Goal: Task Accomplishment & Management: Manage account settings

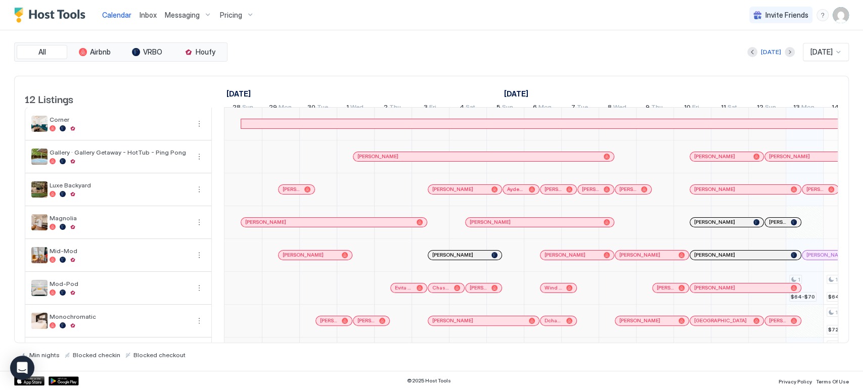
scroll to position [0, 443]
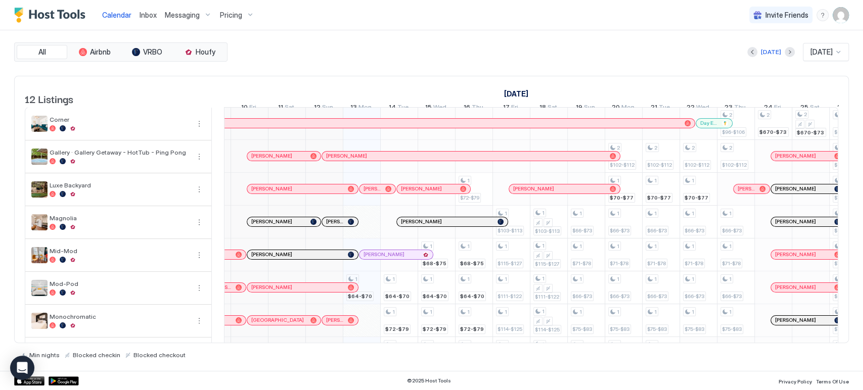
click at [837, 16] on img "User profile" at bounding box center [841, 15] width 16 height 16
click at [768, 57] on div "Settings" at bounding box center [784, 57] width 128 height 18
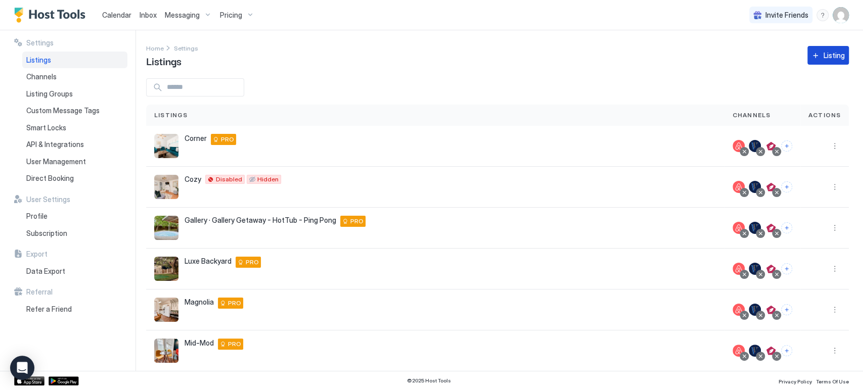
click at [825, 60] on div "Listing" at bounding box center [834, 55] width 21 height 11
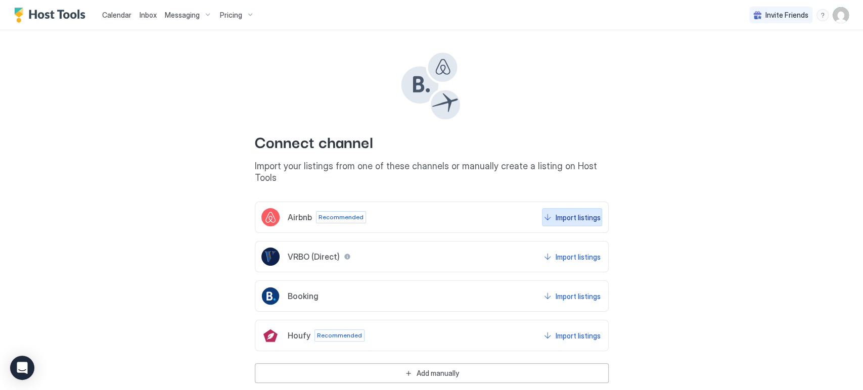
click at [556, 212] on div "Import listings" at bounding box center [578, 217] width 45 height 11
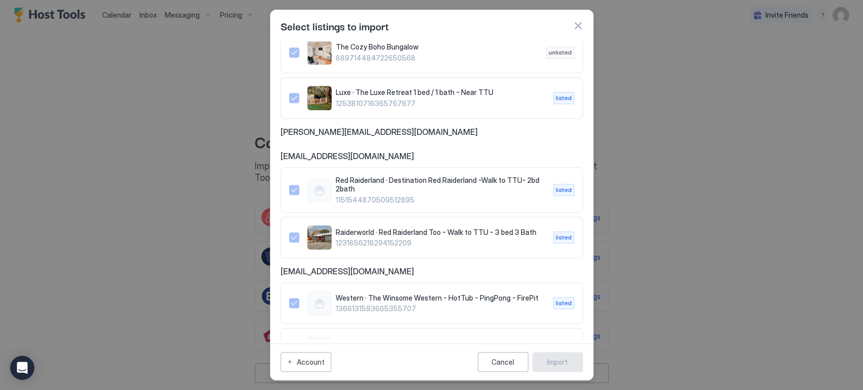
scroll to position [548, 0]
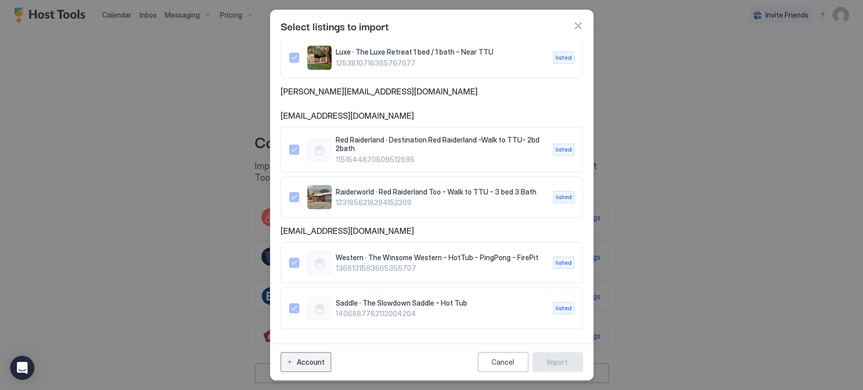
click at [321, 360] on div "Account" at bounding box center [311, 362] width 28 height 11
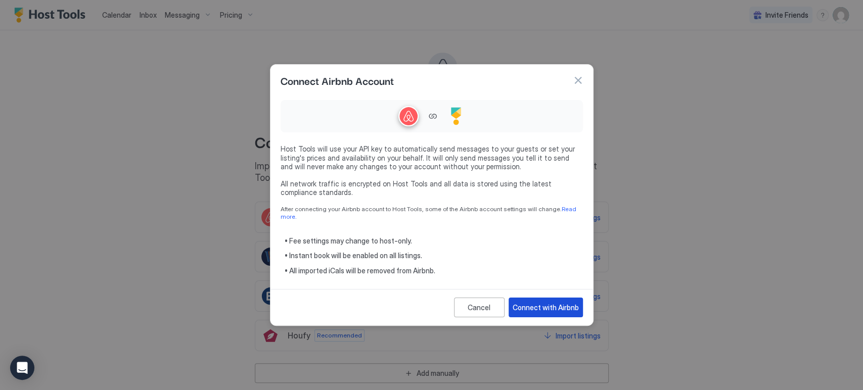
click at [553, 306] on div "Connect with Airbnb" at bounding box center [546, 307] width 66 height 11
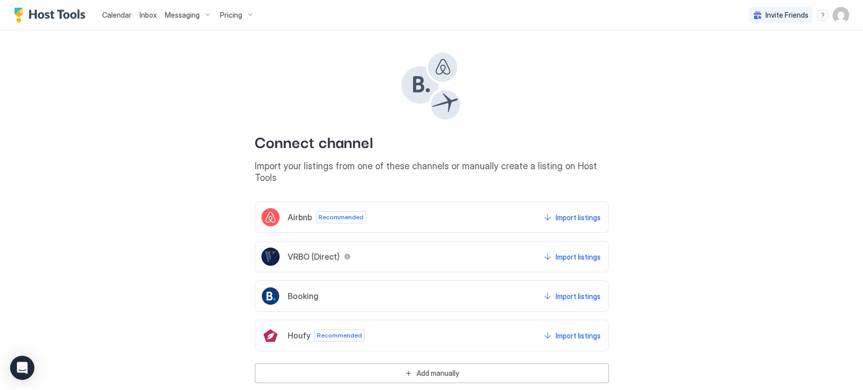
click at [579, 212] on div "Import listings" at bounding box center [578, 217] width 45 height 11
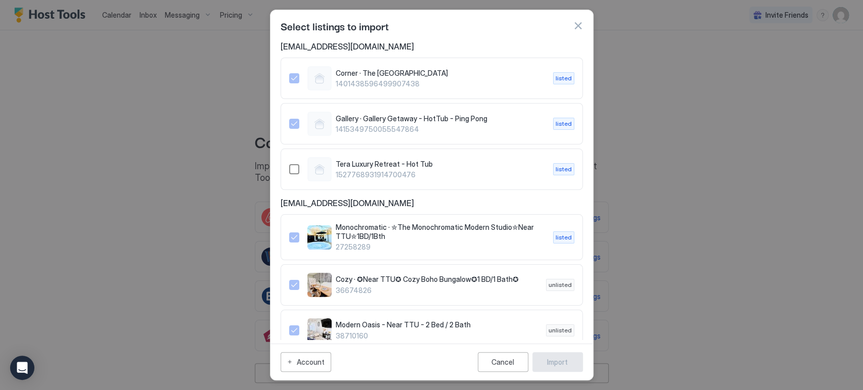
click at [302, 163] on div "Tera Luxury Retreat - Hot Tub 1527768931914700476 listed" at bounding box center [431, 169] width 285 height 24
click at [552, 362] on div "Import" at bounding box center [557, 362] width 21 height 11
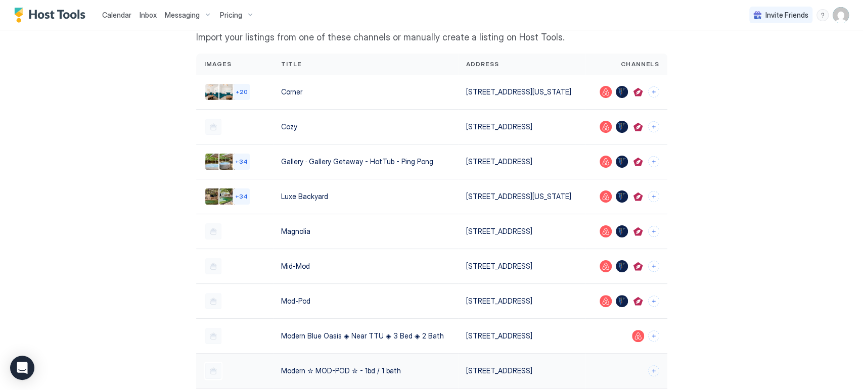
scroll to position [173, 0]
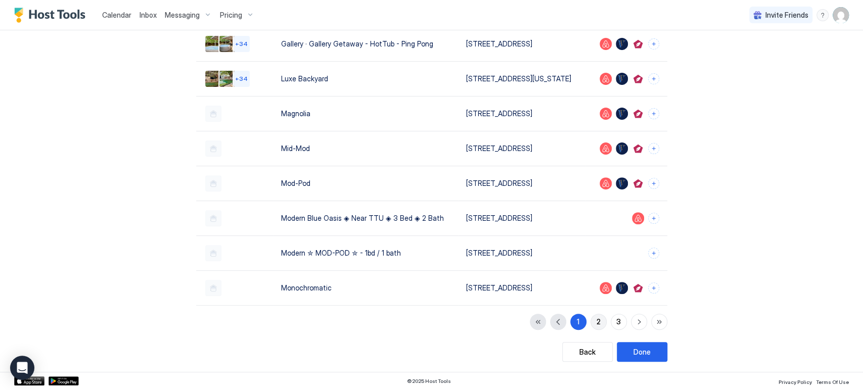
click at [598, 324] on button "2" at bounding box center [598, 322] width 16 height 16
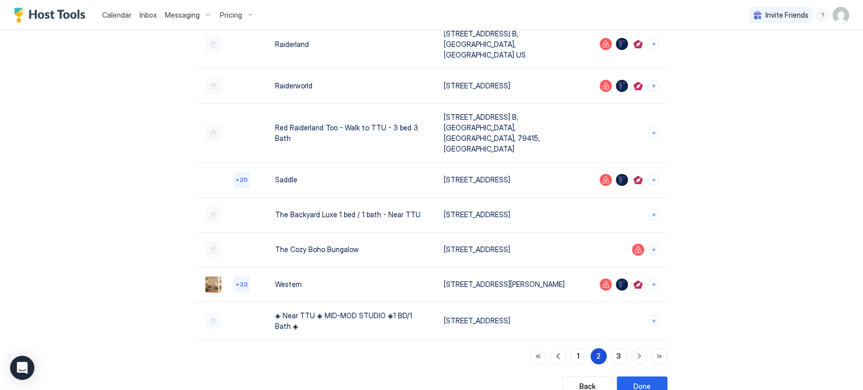
scroll to position [170, 0]
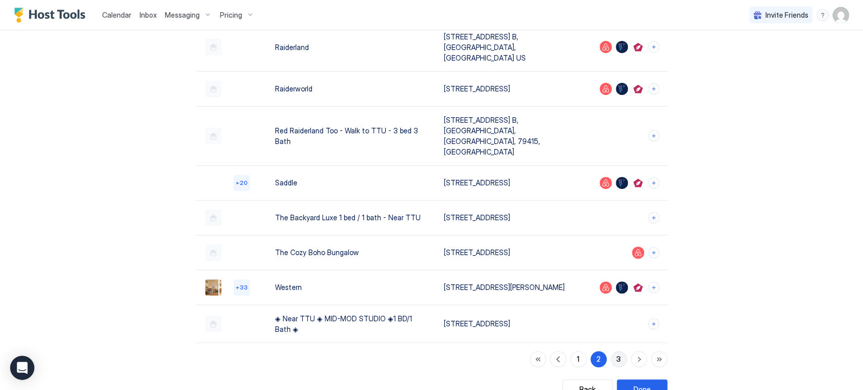
click at [621, 351] on button "3" at bounding box center [619, 359] width 16 height 16
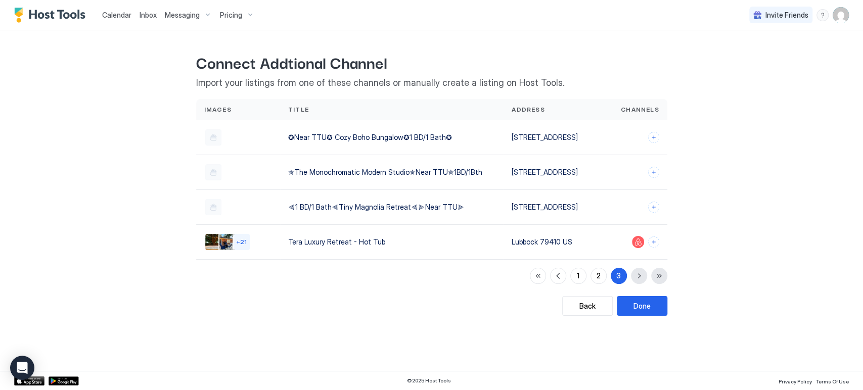
scroll to position [0, 0]
click at [647, 307] on div "Done" at bounding box center [641, 306] width 17 height 11
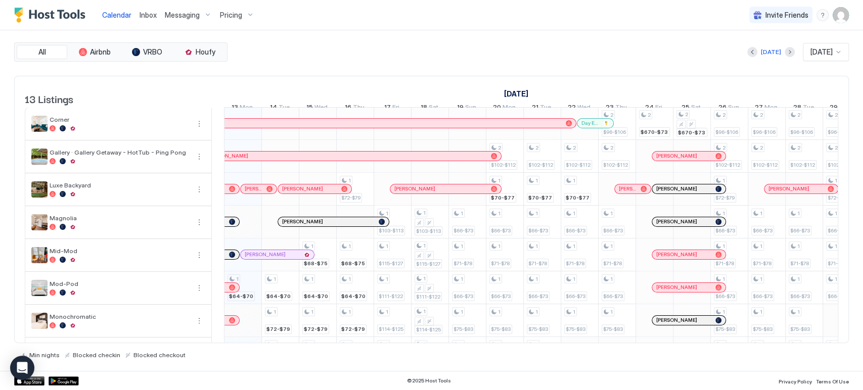
click at [845, 19] on img "User profile" at bounding box center [841, 15] width 16 height 16
click at [490, 51] on div at bounding box center [431, 195] width 863 height 390
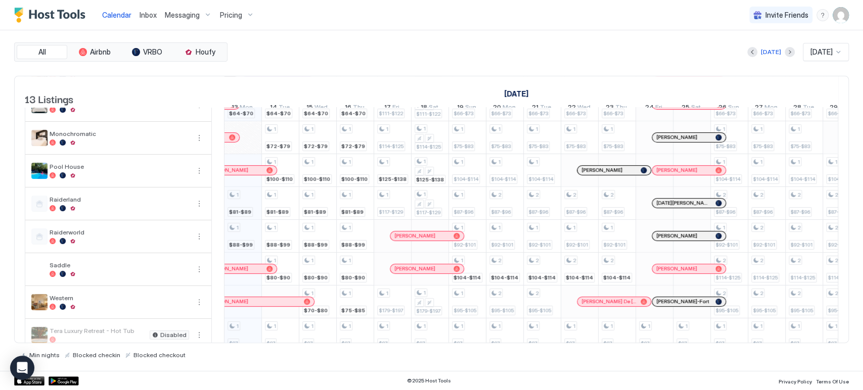
scroll to position [207, 0]
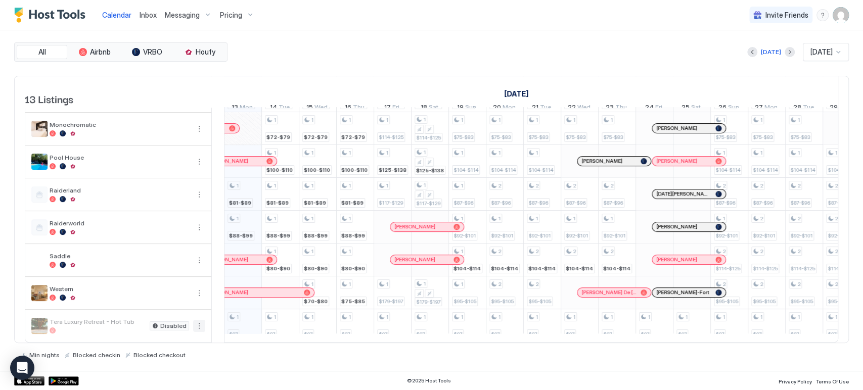
click at [201, 320] on button "More options" at bounding box center [199, 326] width 12 height 12
click at [182, 349] on div "Pricing" at bounding box center [176, 348] width 64 height 16
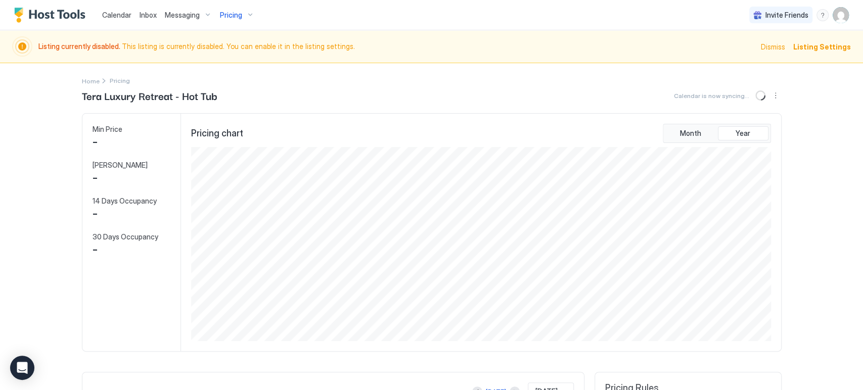
scroll to position [194, 582]
click at [769, 98] on button "More options" at bounding box center [775, 95] width 12 height 12
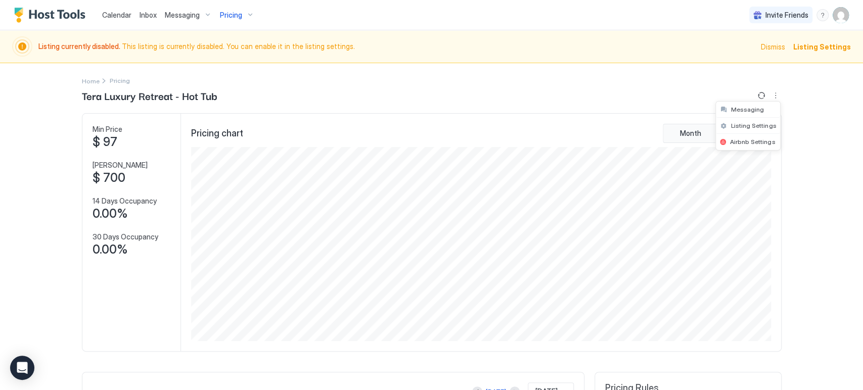
click at [858, 251] on div at bounding box center [431, 195] width 863 height 390
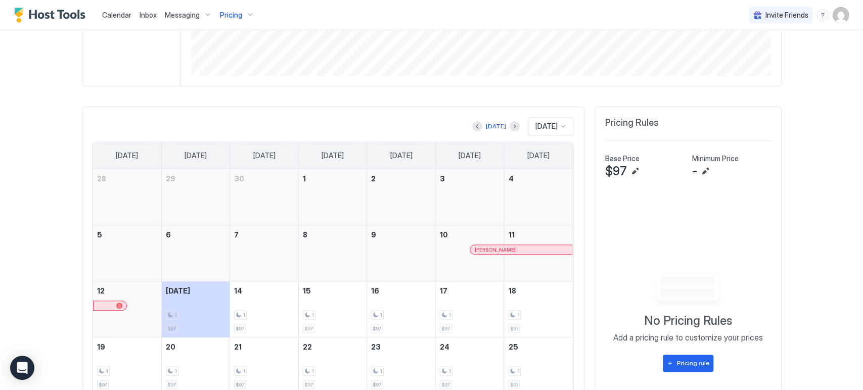
scroll to position [337, 0]
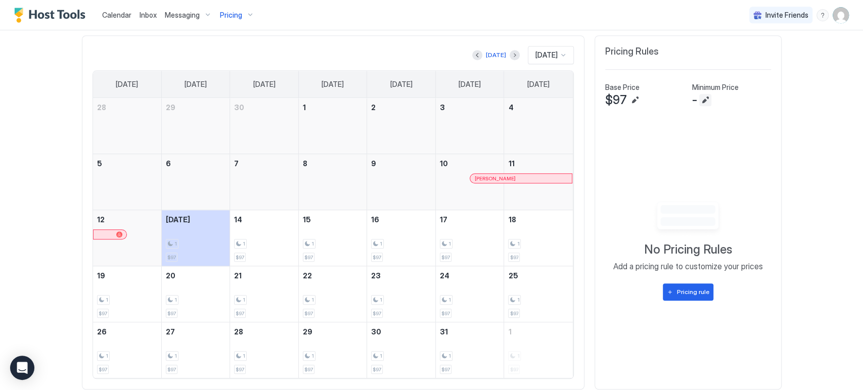
click at [703, 100] on button "Edit" at bounding box center [705, 100] width 12 height 12
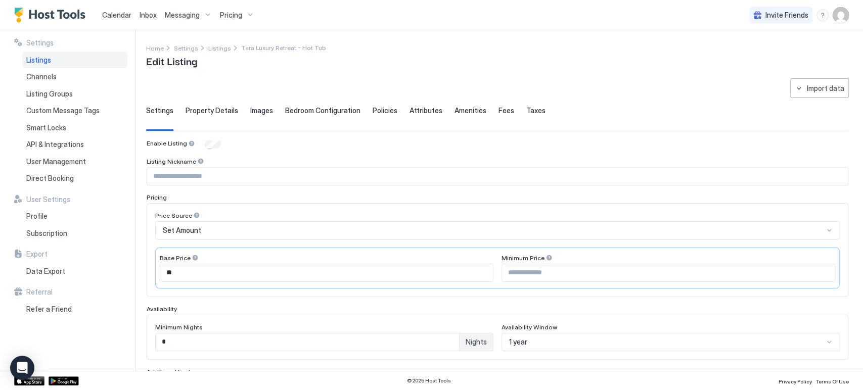
scroll to position [56, 0]
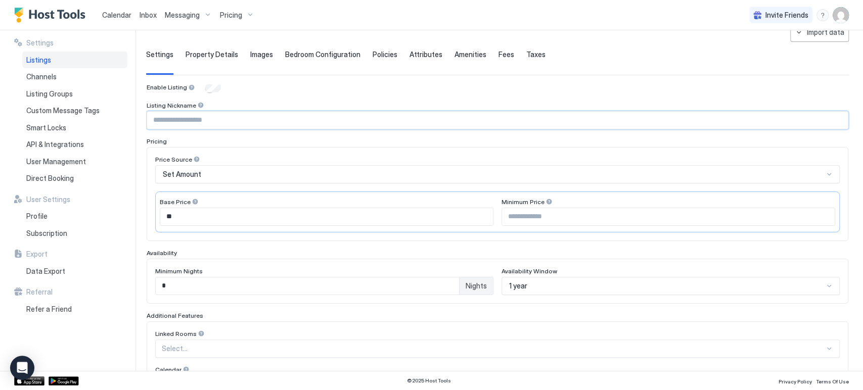
click at [205, 120] on input "Input Field" at bounding box center [497, 120] width 701 height 17
type input "**********"
click at [514, 210] on input "Input Field" at bounding box center [668, 216] width 333 height 17
type input "**"
click at [511, 285] on div "9 results available. Use Up and Down to choose options, press Enter to select t…" at bounding box center [671, 286] width 338 height 18
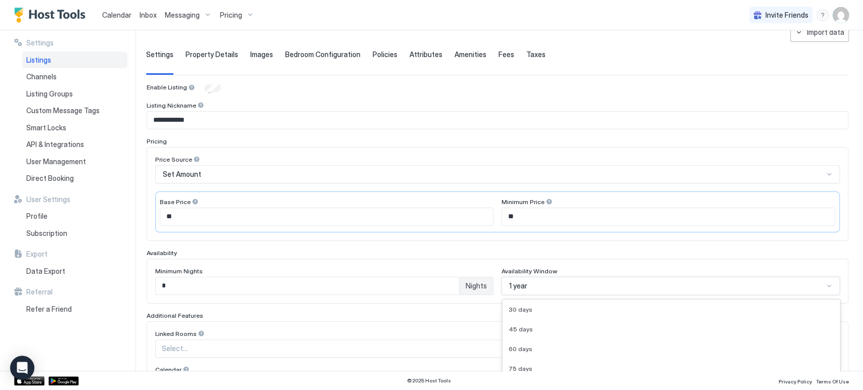
scroll to position [170, 0]
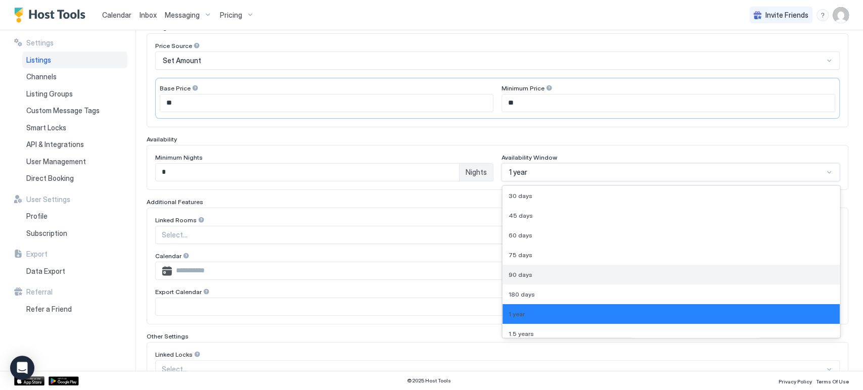
click at [549, 276] on div "90 days" at bounding box center [671, 275] width 325 height 8
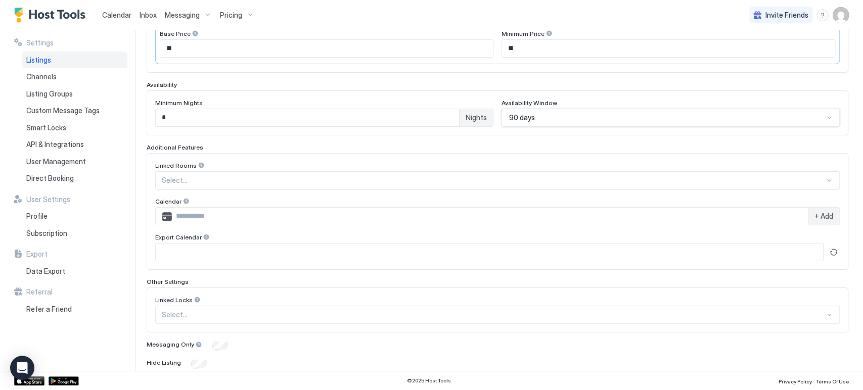
scroll to position [259, 0]
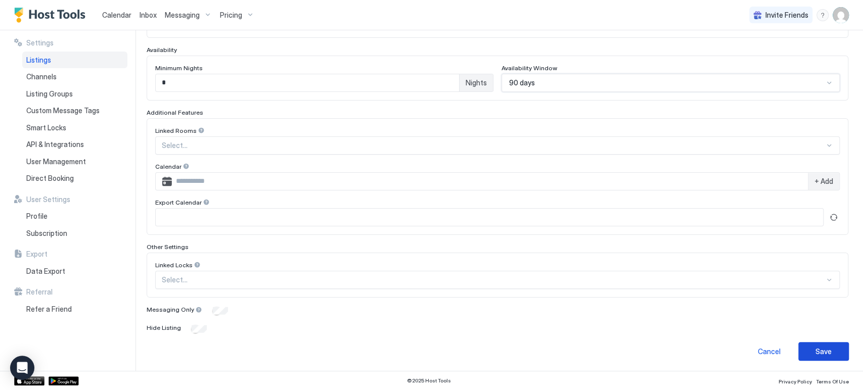
click at [815, 349] on div "Save" at bounding box center [823, 351] width 16 height 11
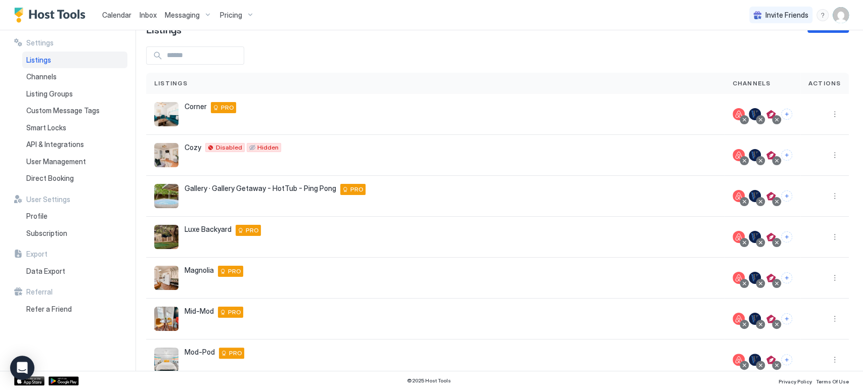
scroll to position [200, 0]
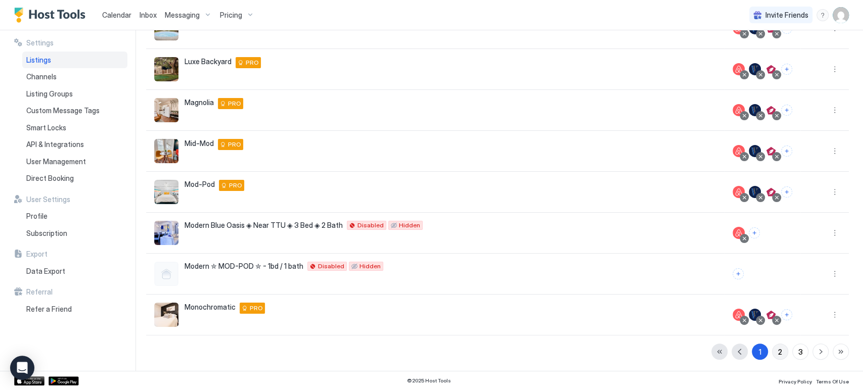
click at [778, 347] on div "2" at bounding box center [780, 352] width 4 height 11
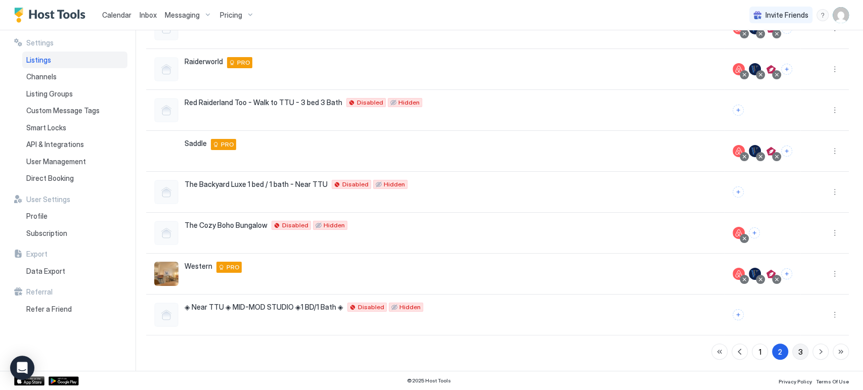
click at [797, 355] on button "3" at bounding box center [800, 352] width 16 height 16
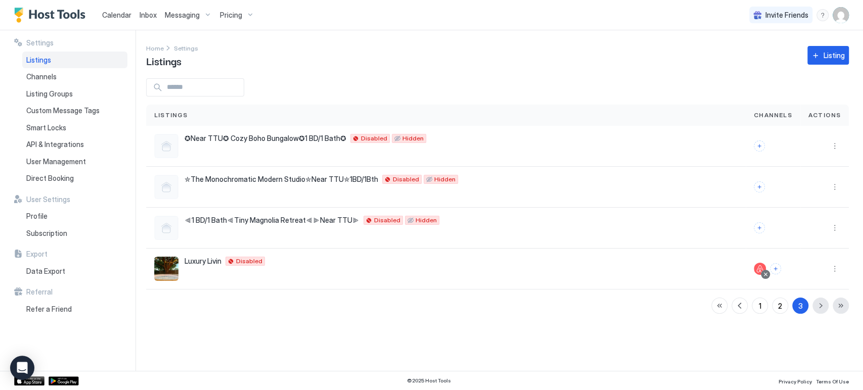
scroll to position [0, 0]
click at [840, 268] on button "More options" at bounding box center [835, 269] width 12 height 12
click at [803, 311] on span "Listing Settings" at bounding box center [811, 315] width 45 height 8
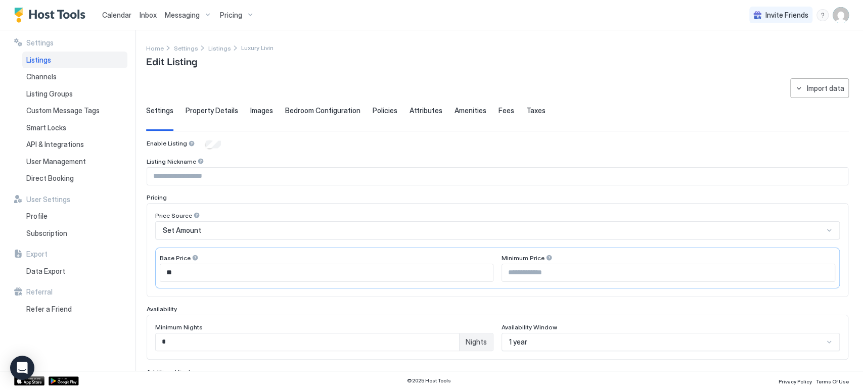
type input "**********"
type input "**"
click at [217, 117] on div "Property Details" at bounding box center [212, 118] width 53 height 25
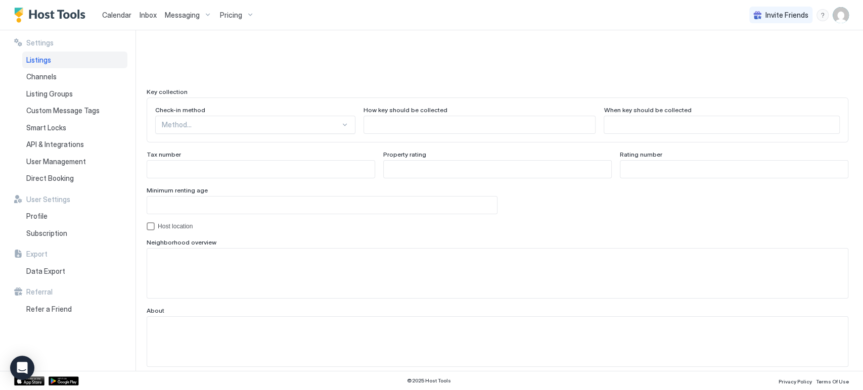
scroll to position [898, 0]
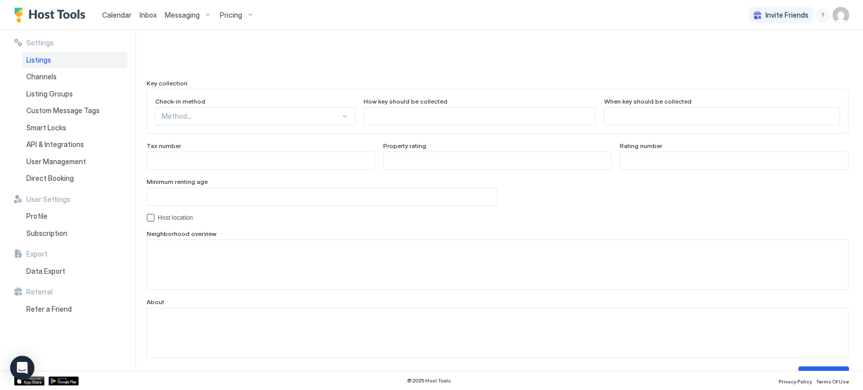
click at [224, 116] on div at bounding box center [251, 116] width 178 height 9
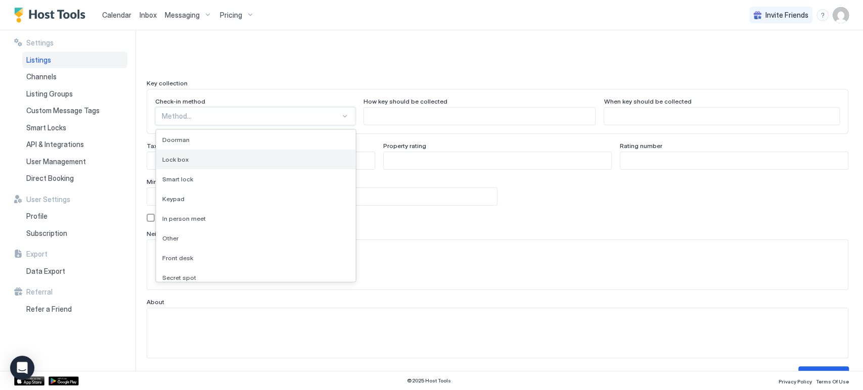
click at [220, 159] on div "Lock box" at bounding box center [255, 160] width 187 height 8
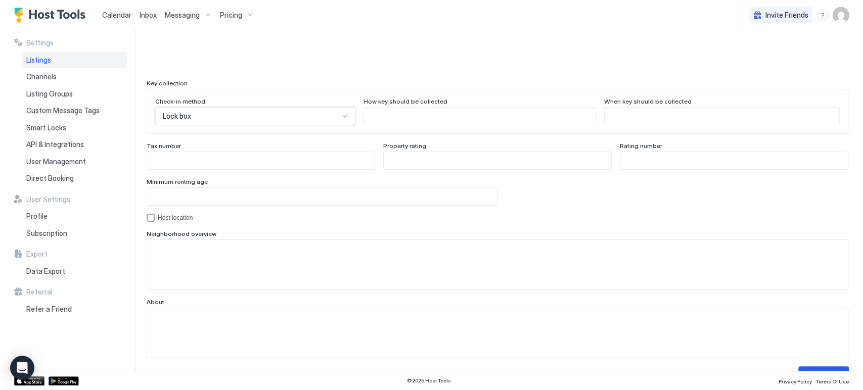
click at [379, 114] on input "Input Field" at bounding box center [479, 116] width 231 height 17
click at [641, 117] on input "Input Field" at bounding box center [722, 116] width 235 height 17
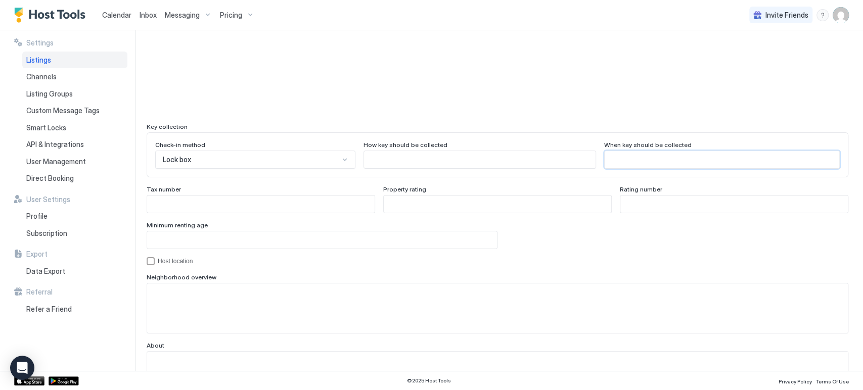
scroll to position [786, 0]
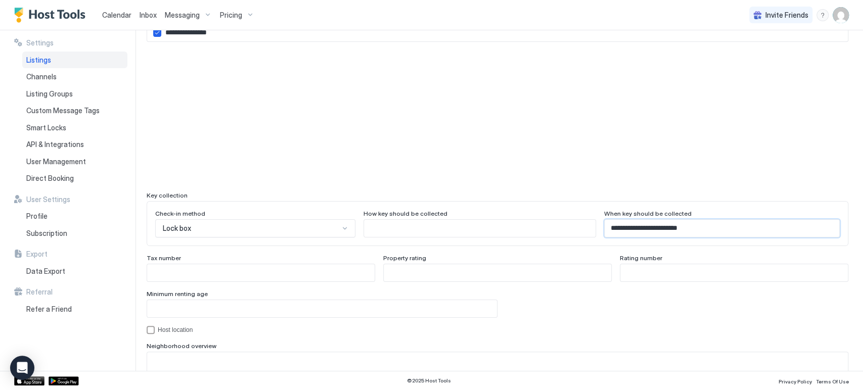
type input "**********"
click at [433, 268] on input "Input Field" at bounding box center [498, 272] width 228 height 17
click at [435, 228] on input "Input Field" at bounding box center [479, 228] width 231 height 17
click at [413, 230] on input "Input Field" at bounding box center [479, 228] width 231 height 17
paste input "**********"
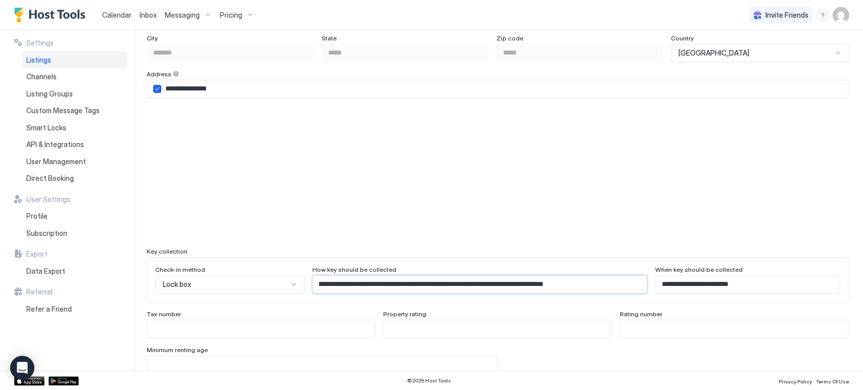
scroll to position [923, 0]
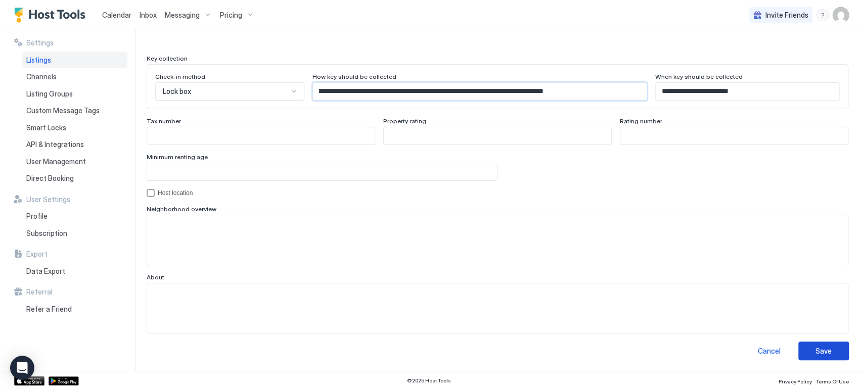
type input "**********"
click at [805, 348] on button "Save" at bounding box center [823, 351] width 51 height 19
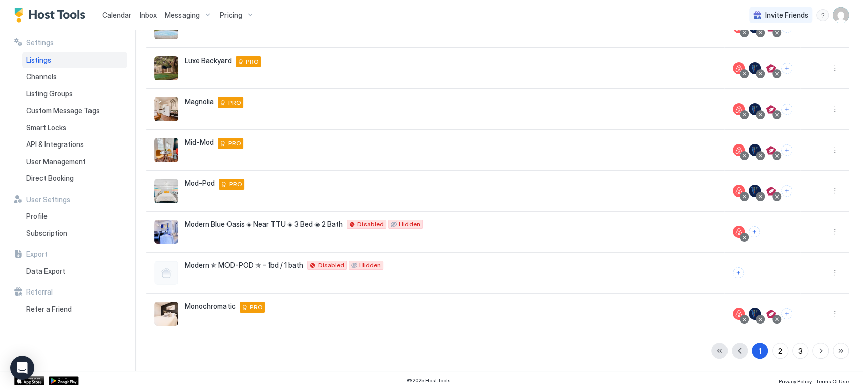
scroll to position [200, 0]
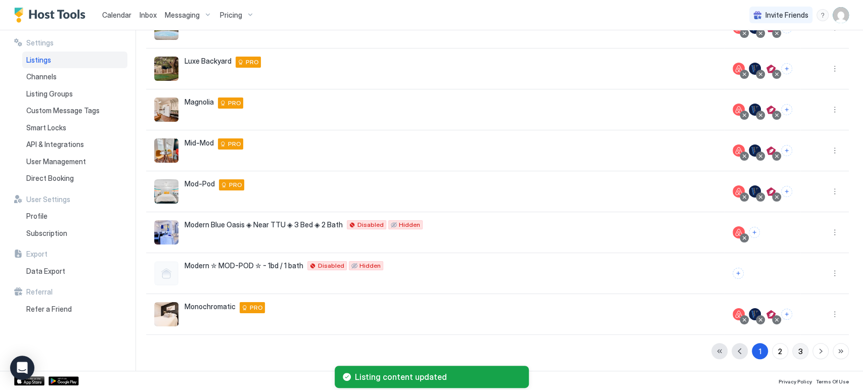
click at [796, 345] on button "3" at bounding box center [800, 351] width 16 height 16
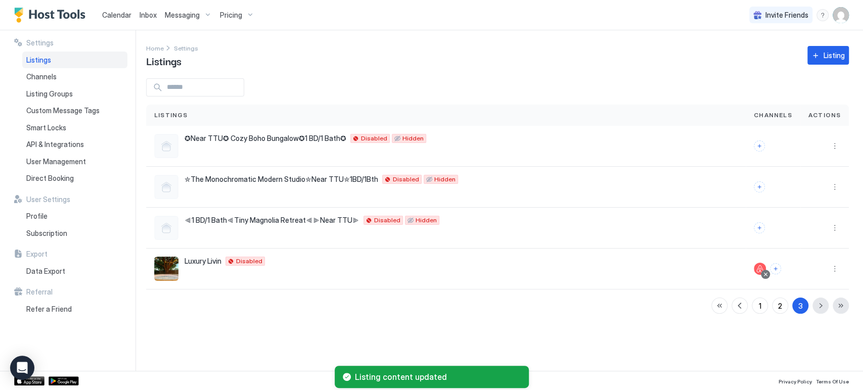
scroll to position [0, 0]
click at [826, 269] on div at bounding box center [824, 269] width 32 height 12
click at [830, 270] on button "More options" at bounding box center [835, 269] width 12 height 12
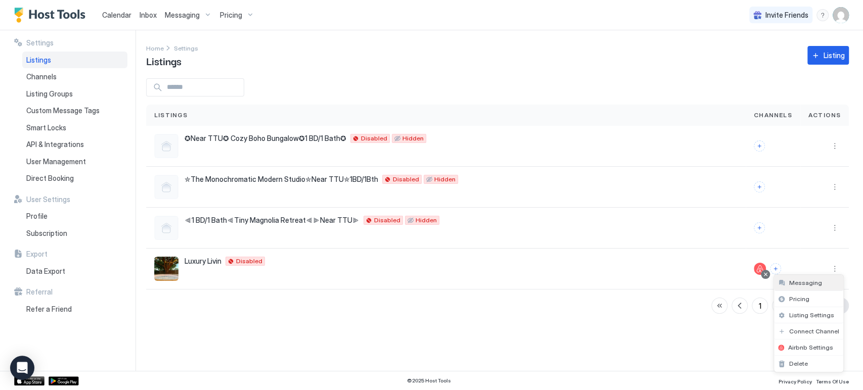
click at [807, 279] on span "Messaging" at bounding box center [805, 283] width 33 height 8
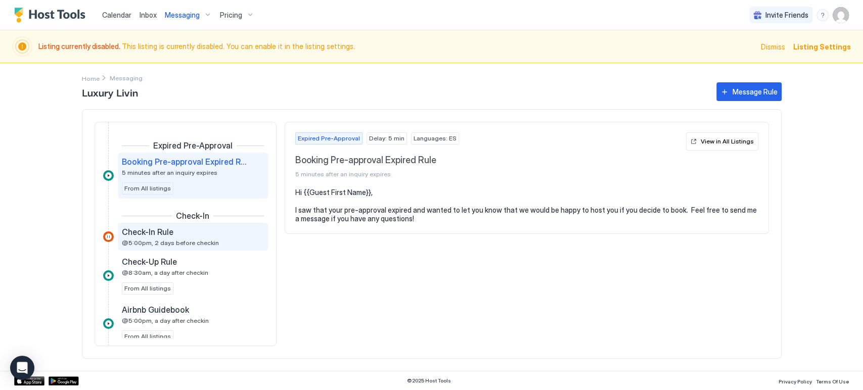
click at [204, 233] on div "Check-In Rule" at bounding box center [186, 232] width 128 height 10
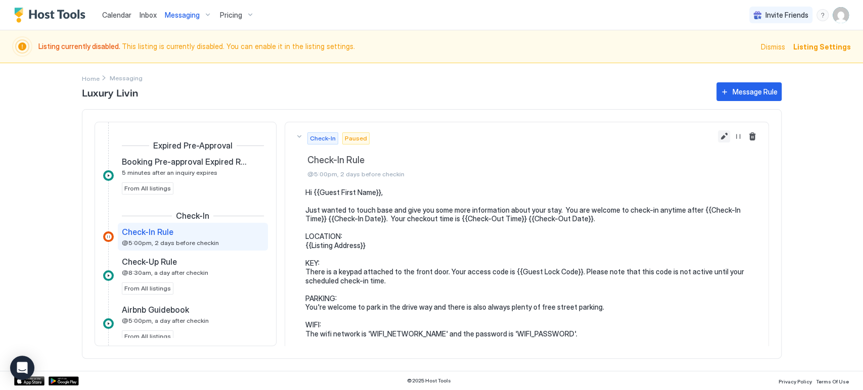
click at [718, 139] on button "Edit message rule" at bounding box center [724, 136] width 12 height 12
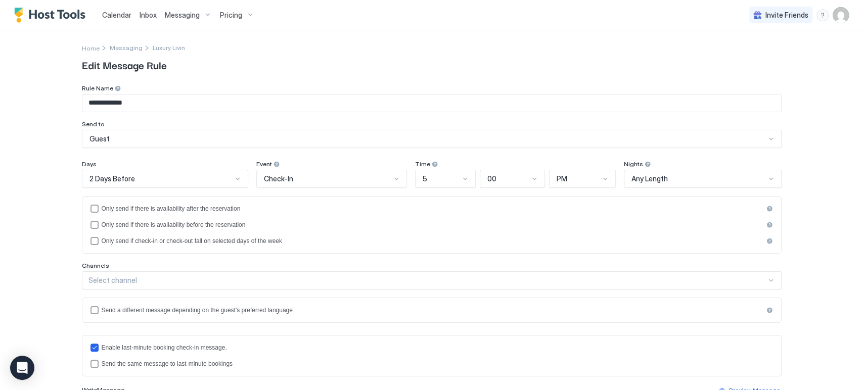
click at [143, 180] on div "2 Days Before" at bounding box center [160, 178] width 143 height 9
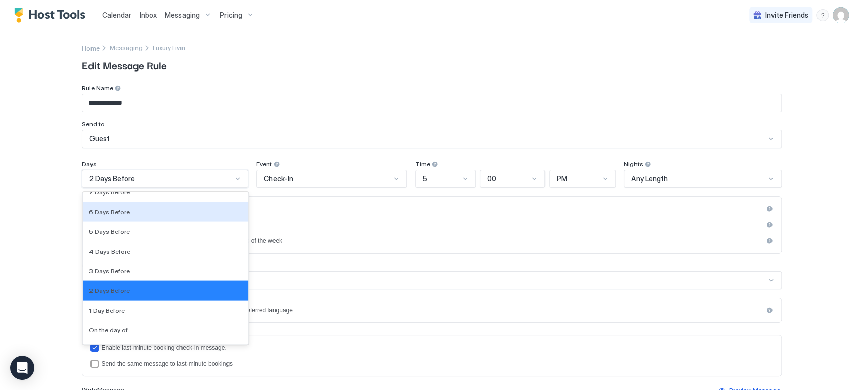
scroll to position [1532, 0]
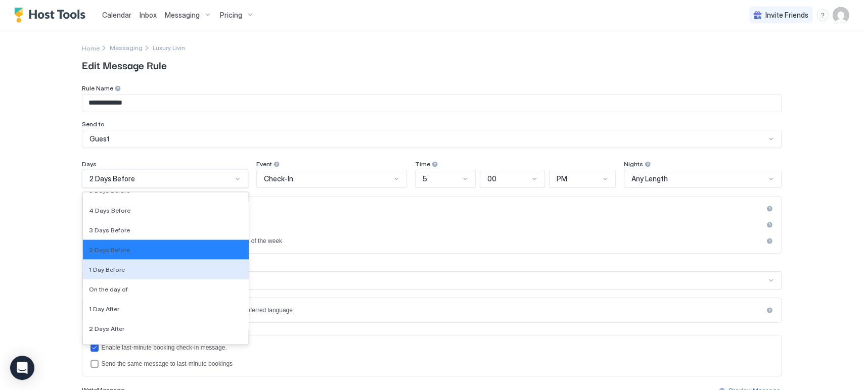
click at [129, 270] on div "1 Day Before" at bounding box center [166, 270] width 154 height 8
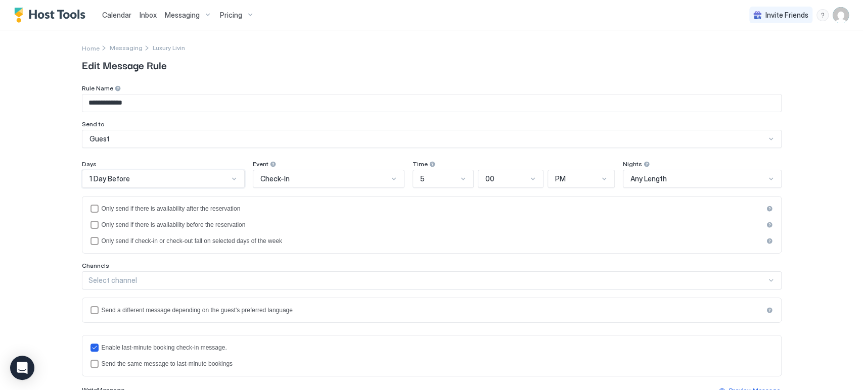
click at [139, 185] on div "1 Day Before" at bounding box center [163, 179] width 163 height 18
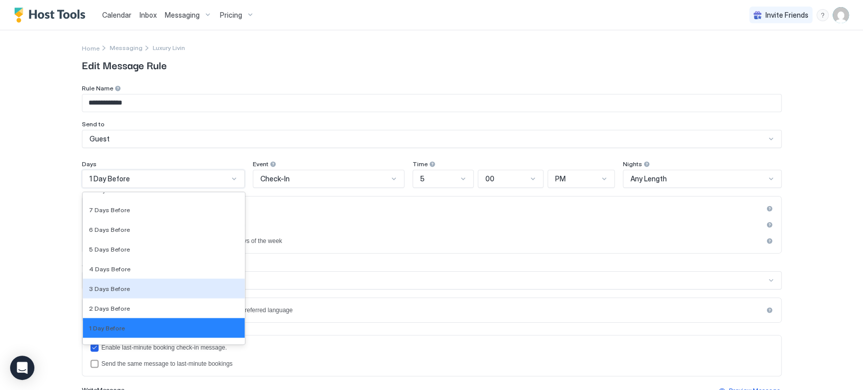
scroll to position [1496, 0]
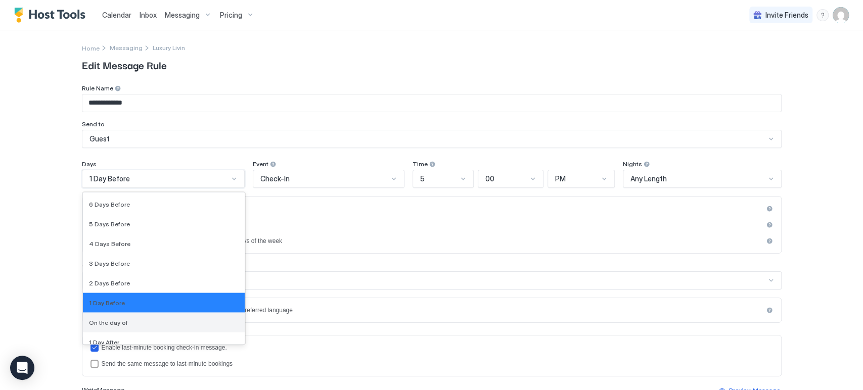
click at [113, 314] on div "On the day of" at bounding box center [164, 323] width 162 height 20
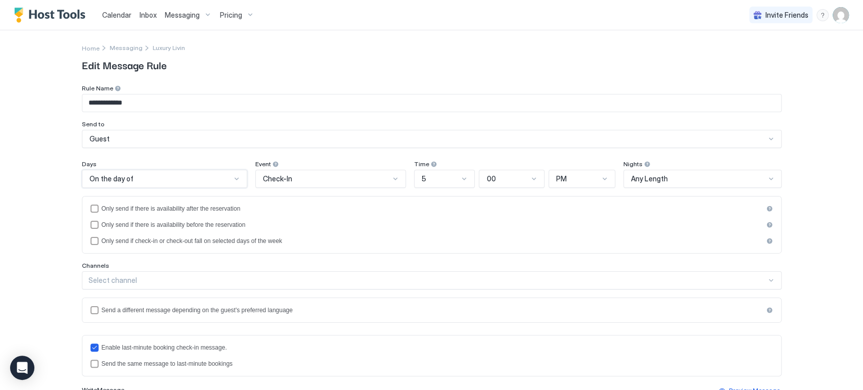
click at [453, 185] on div "5" at bounding box center [444, 179] width 61 height 18
drag, startPoint x: 433, startPoint y: 333, endPoint x: 442, endPoint y: 307, distance: 27.3
click at [432, 333] on div "8" at bounding box center [445, 341] width 60 height 20
click at [581, 184] on div "PM" at bounding box center [582, 179] width 67 height 18
click at [579, 199] on div "AM" at bounding box center [583, 203] width 54 height 8
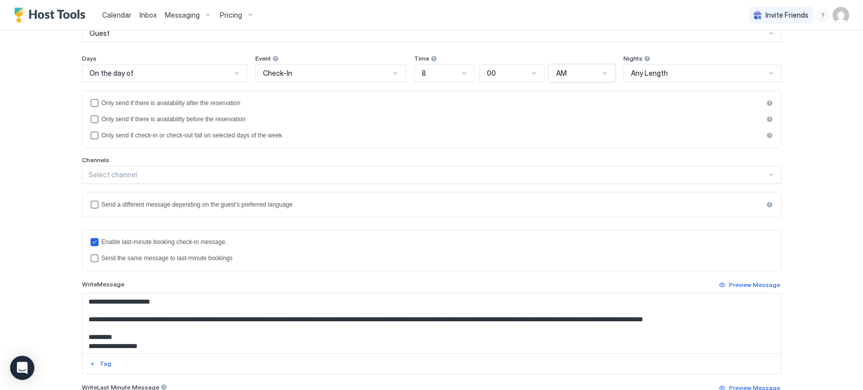
scroll to position [112, 0]
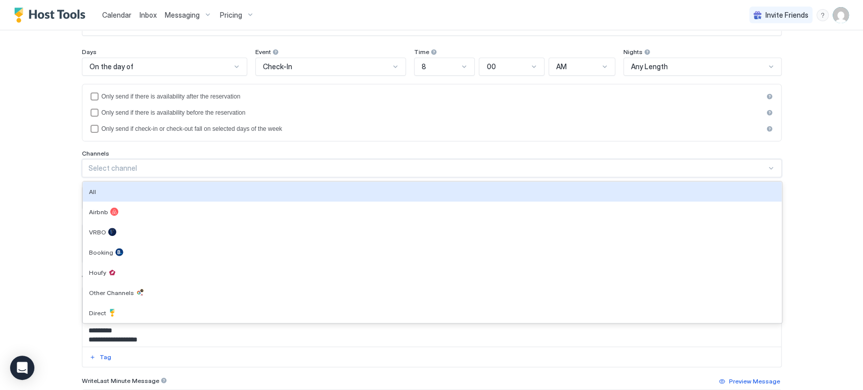
click at [112, 169] on div "Select channel" at bounding box center [427, 168] width 678 height 9
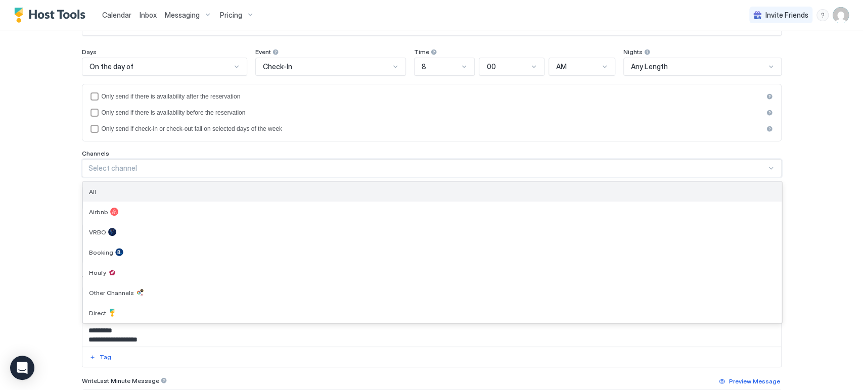
click at [108, 188] on div "All" at bounding box center [432, 192] width 687 height 8
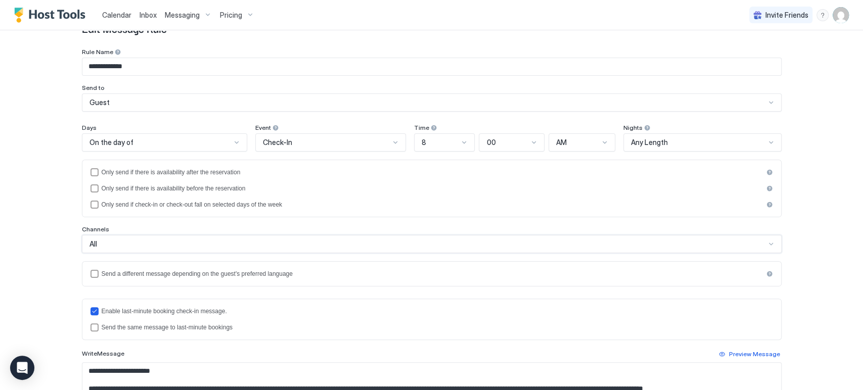
scroll to position [56, 0]
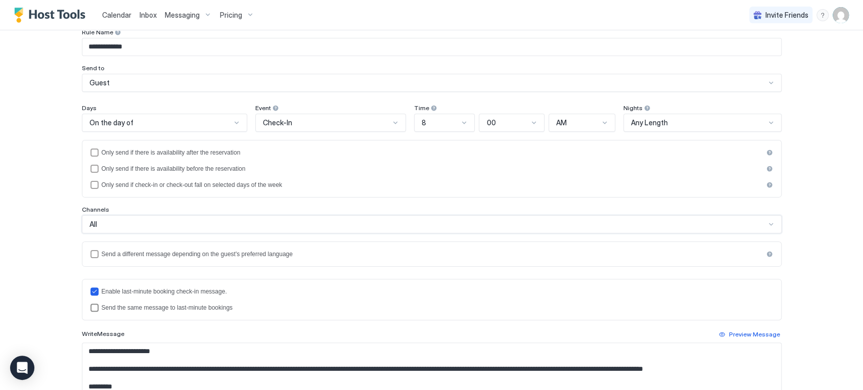
click at [118, 308] on div "Send the same message to last-minute bookings" at bounding box center [437, 307] width 671 height 7
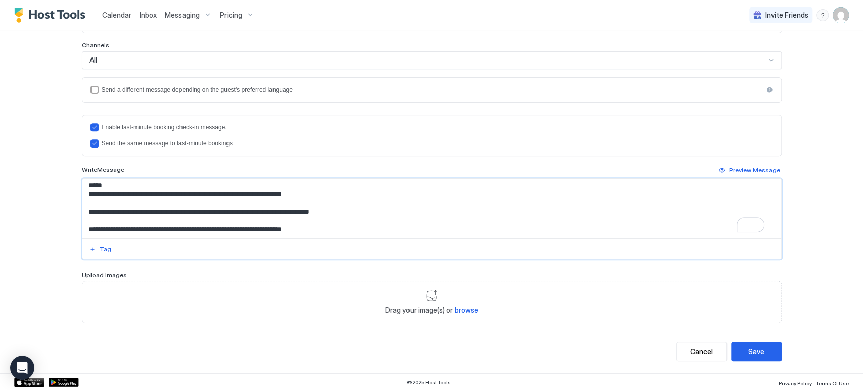
scroll to position [125, 0]
drag, startPoint x: 235, startPoint y: 215, endPoint x: 252, endPoint y: 213, distance: 17.8
click at [372, 230] on textarea "**********" at bounding box center [431, 209] width 699 height 60
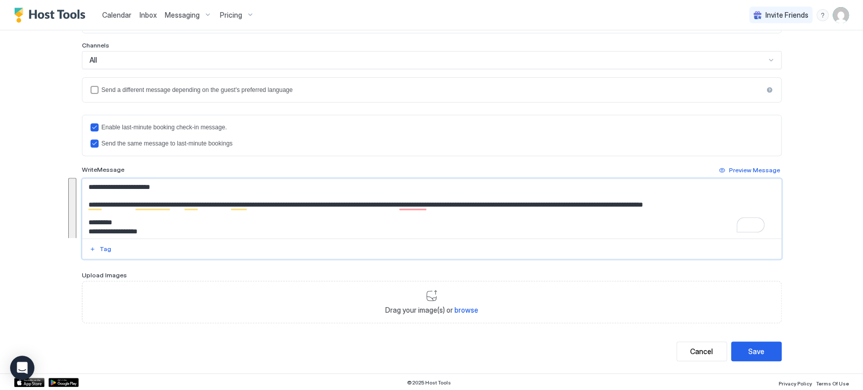
drag, startPoint x: 353, startPoint y: 235, endPoint x: 74, endPoint y: 159, distance: 288.8
click at [74, 159] on div "**********" at bounding box center [432, 92] width 728 height 564
paste textarea "**********"
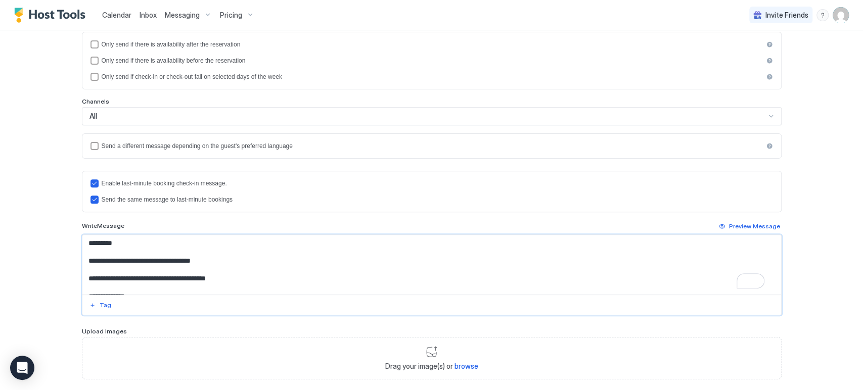
click at [103, 244] on textarea "To enrich screen reader interactions, please activate Accessibility in Grammarl…" at bounding box center [431, 265] width 699 height 60
click at [93, 315] on div "**********" at bounding box center [432, 150] width 700 height 460
click at [93, 304] on button "Tag" at bounding box center [100, 305] width 25 height 12
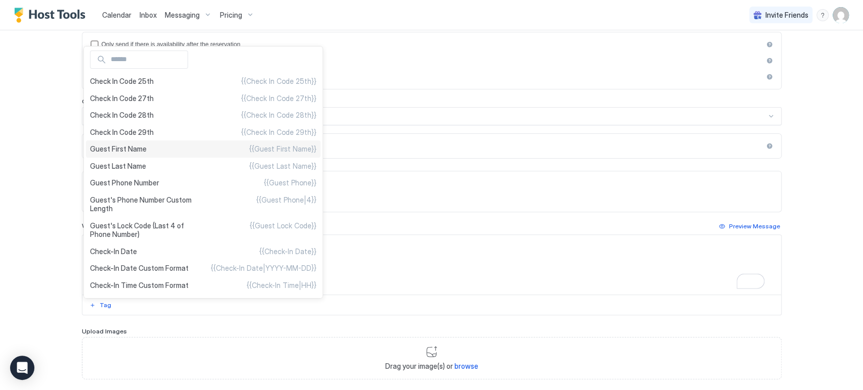
click at [120, 145] on span "Guest First Name" at bounding box center [118, 149] width 57 height 9
type textarea "**********"
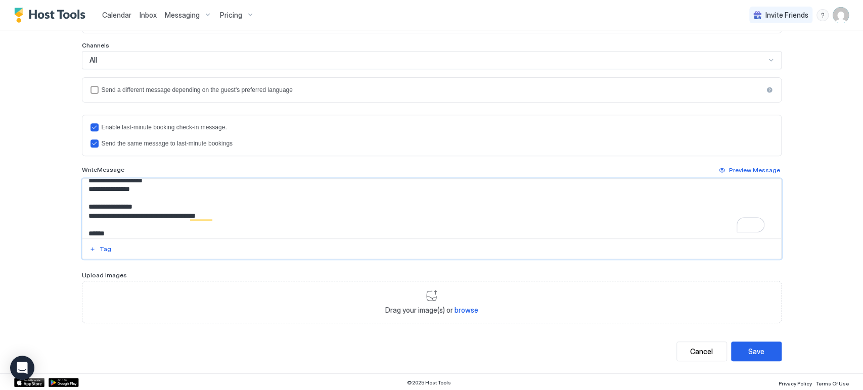
click at [26, 241] on div "**********" at bounding box center [431, 195] width 863 height 390
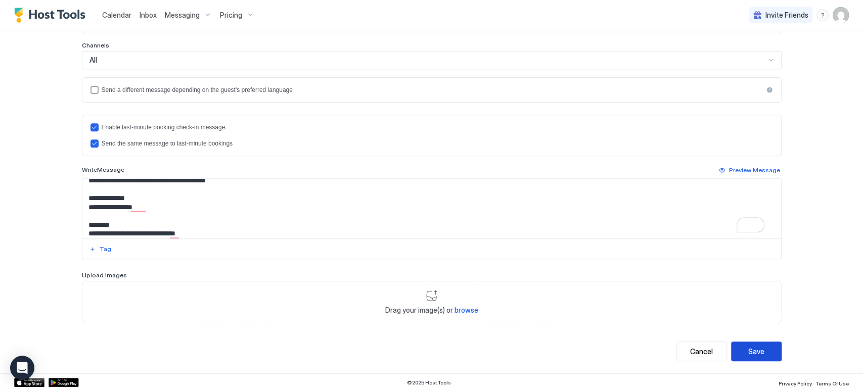
click at [748, 352] on div "Save" at bounding box center [756, 351] width 16 height 11
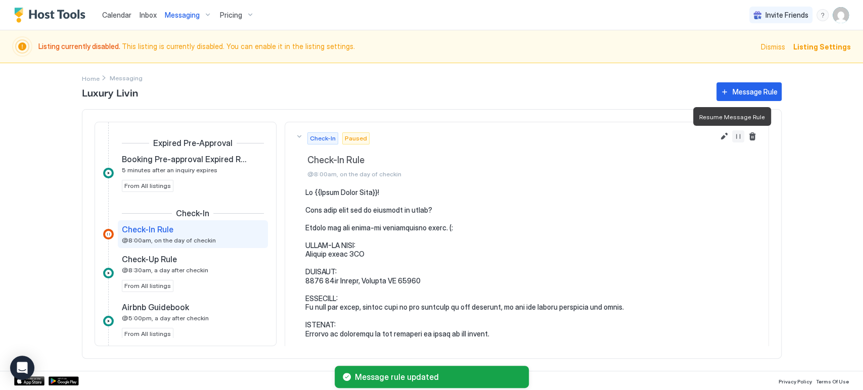
click at [732, 135] on button "Resume Message Rule" at bounding box center [738, 136] width 12 height 12
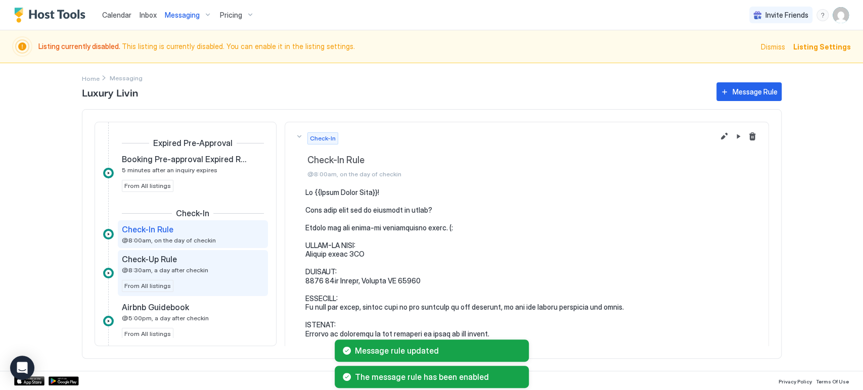
click at [163, 266] on span "@8:30am, a day after checkin" at bounding box center [165, 270] width 86 height 8
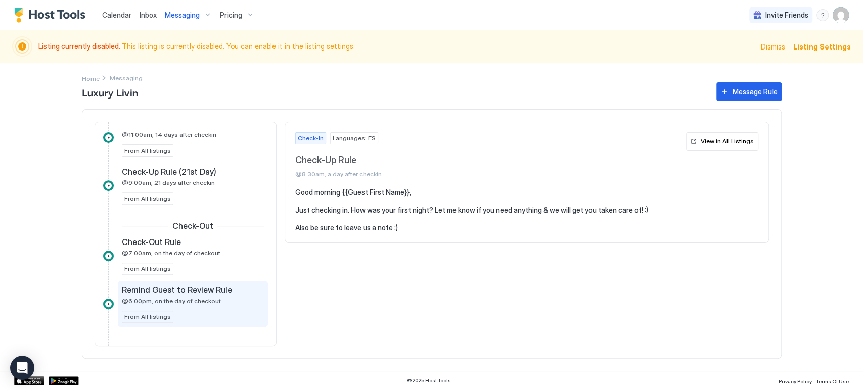
click at [201, 298] on span "@6:00pm, on the day of checkout" at bounding box center [171, 301] width 99 height 8
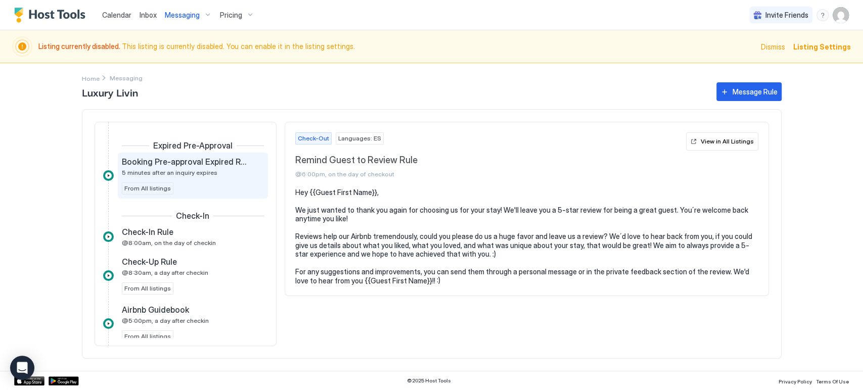
click at [182, 180] on div "Booking Pre-approval Expired Rule 5 minutes after an inquiry expires From All l…" at bounding box center [193, 176] width 142 height 38
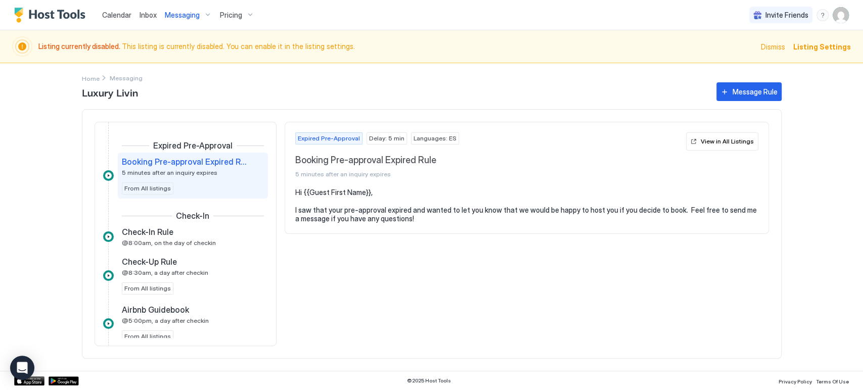
click at [216, 17] on div "Pricing" at bounding box center [237, 15] width 42 height 17
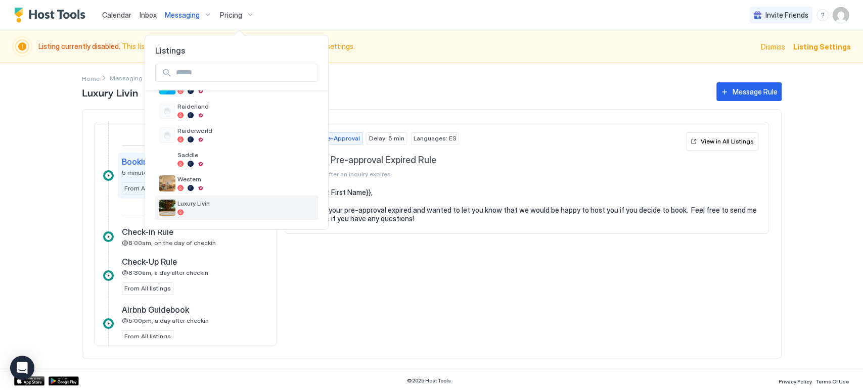
click at [229, 201] on span "Luxury Livin" at bounding box center [245, 204] width 137 height 8
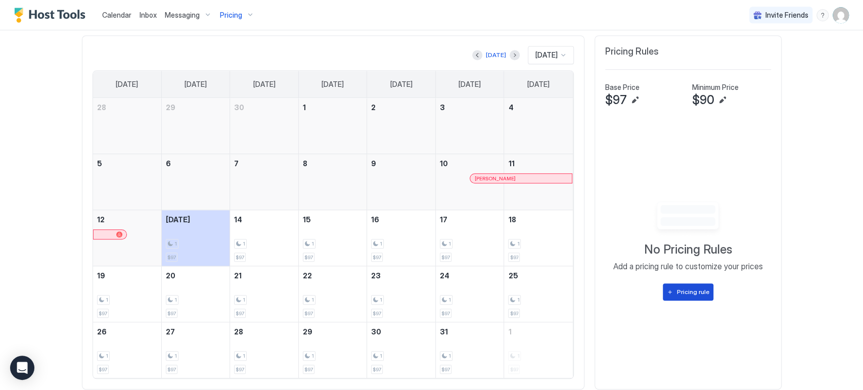
click at [690, 293] on div "Pricing rule" at bounding box center [693, 292] width 32 height 9
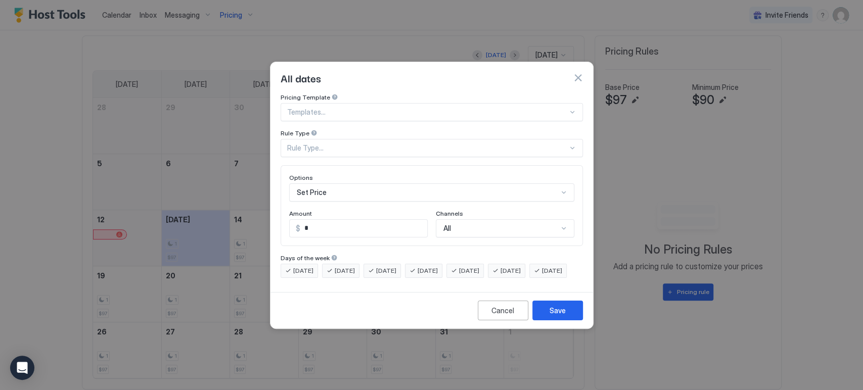
click at [348, 108] on div at bounding box center [427, 112] width 281 height 9
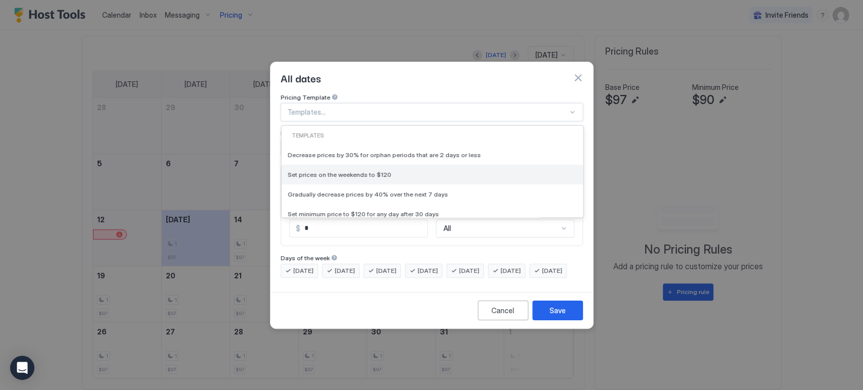
click at [348, 171] on span "Set prices on the weekends to $120" at bounding box center [340, 175] width 104 height 8
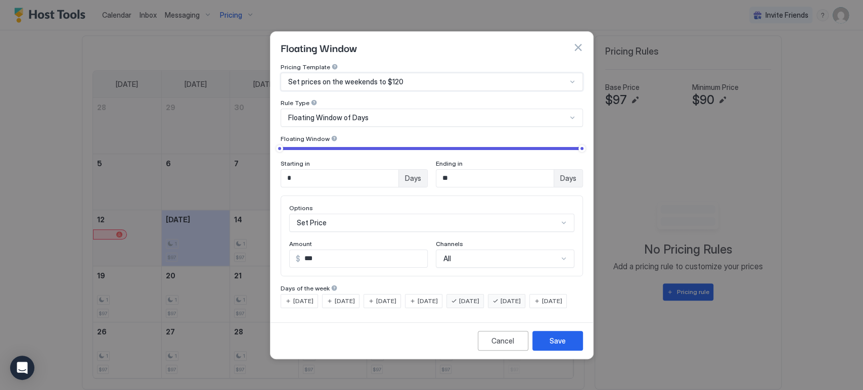
click at [338, 173] on input "*" at bounding box center [339, 178] width 117 height 17
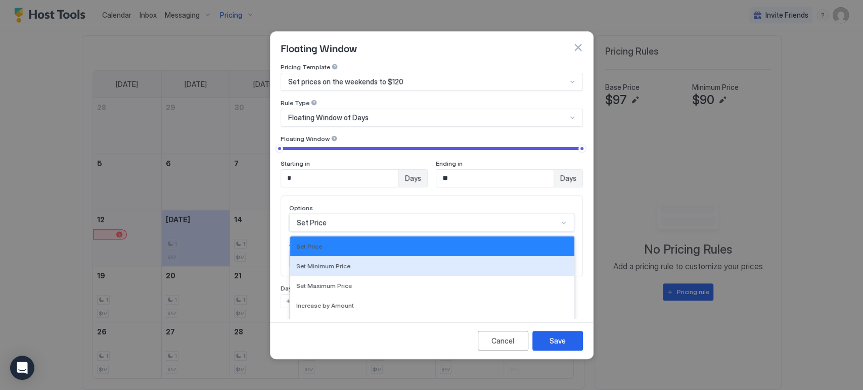
click at [355, 214] on div "17 results available. Use Up and Down to choose options, press Enter to select …" at bounding box center [431, 223] width 285 height 18
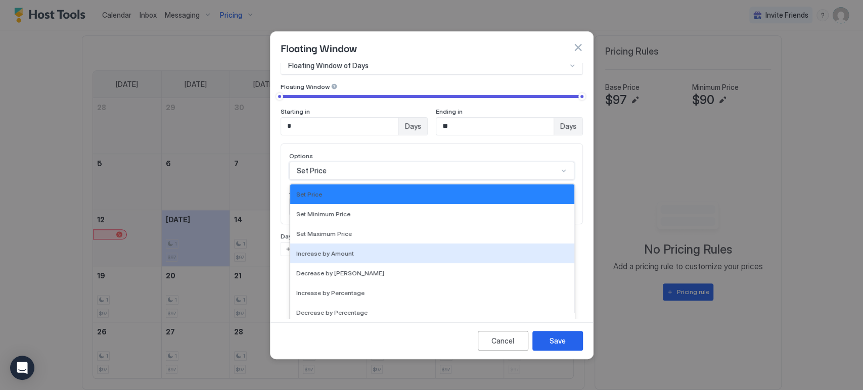
click at [275, 223] on div "Pricing Template Set prices on the weekends to $120 Rule Type Floating Window o…" at bounding box center [431, 190] width 323 height 255
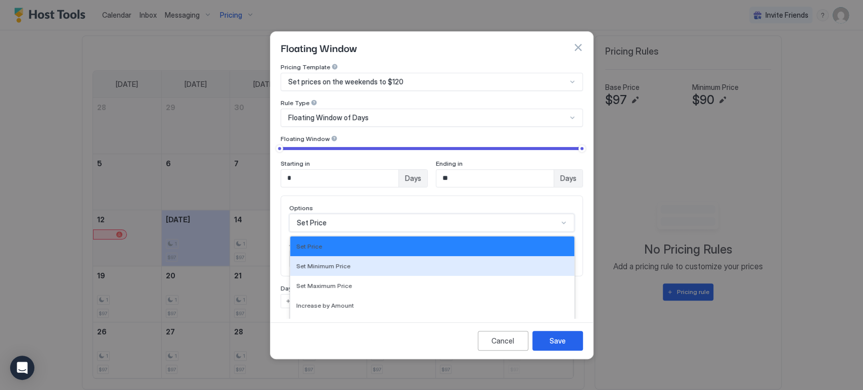
click at [311, 214] on div "17 results available. Use Up and Down to choose options, press Enter to select …" at bounding box center [431, 223] width 285 height 18
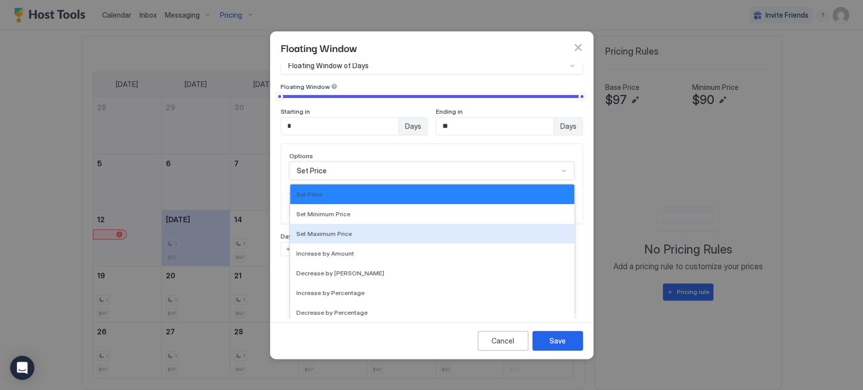
click at [281, 222] on div "Pricing Template Set prices on the weekends to $120 Rule Type Floating Window o…" at bounding box center [432, 133] width 302 height 245
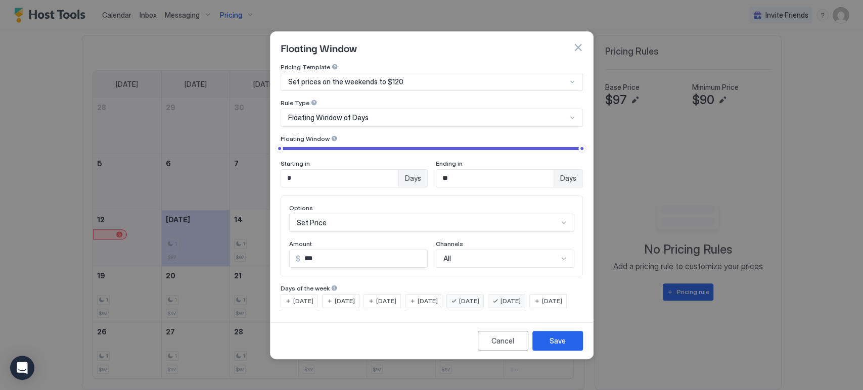
click at [324, 250] on input "***" at bounding box center [363, 258] width 127 height 17
click at [326, 250] on div "$ ***" at bounding box center [358, 259] width 139 height 18
click at [327, 250] on input "***" at bounding box center [363, 258] width 127 height 17
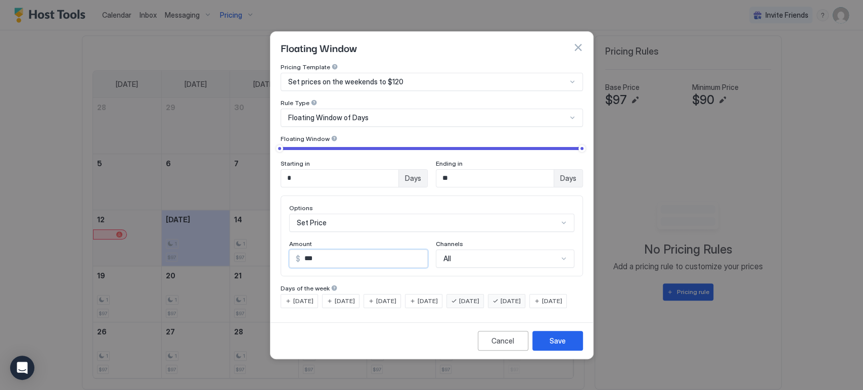
type input "***"
click at [330, 113] on span "Floating Window of Days" at bounding box center [328, 117] width 80 height 9
click at [276, 118] on div "Pricing Template Set prices on the weekends to $120 Rule Type Floating Window o…" at bounding box center [431, 190] width 323 height 255
click at [301, 113] on span "Floating Window of Days" at bounding box center [328, 117] width 80 height 9
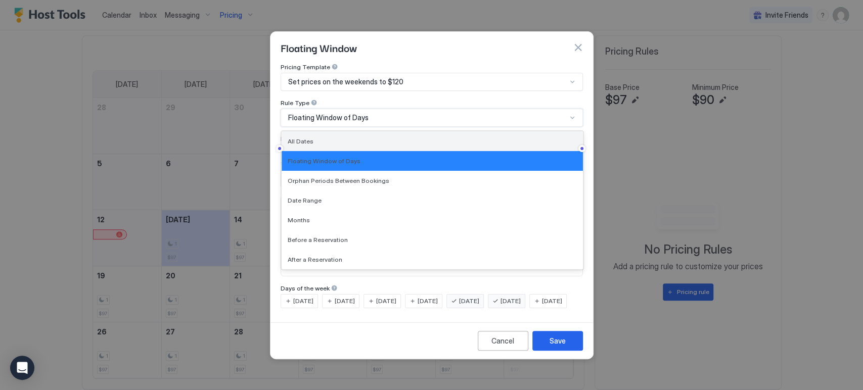
click at [309, 138] on span "All Dates" at bounding box center [301, 142] width 26 height 8
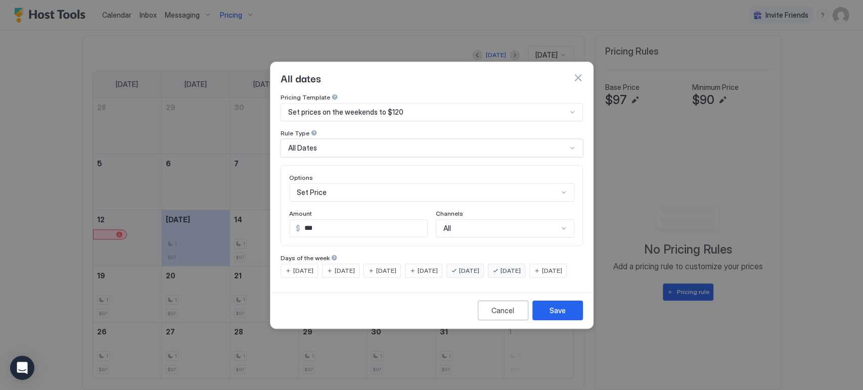
click at [357, 184] on div "Set Price" at bounding box center [431, 193] width 285 height 18
click at [276, 179] on div "Pricing Template Set prices on the weekends to $120 Rule Type All Dates Options…" at bounding box center [431, 191] width 323 height 195
click at [558, 316] on div "Save" at bounding box center [558, 310] width 16 height 11
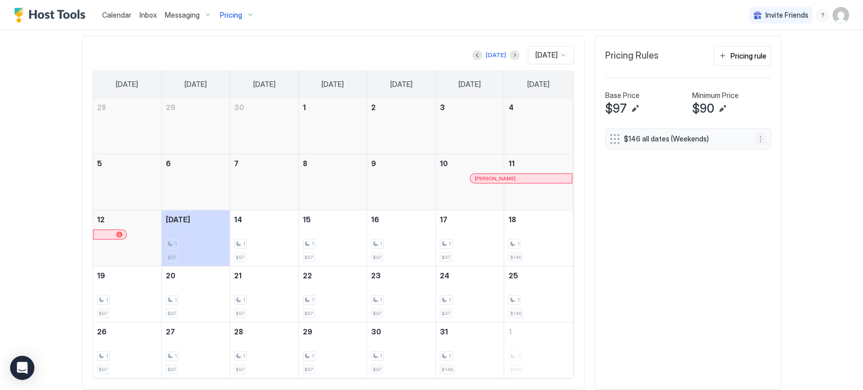
click at [755, 138] on button "More options" at bounding box center [760, 139] width 12 height 12
click at [759, 150] on div "Edit" at bounding box center [765, 152] width 22 height 8
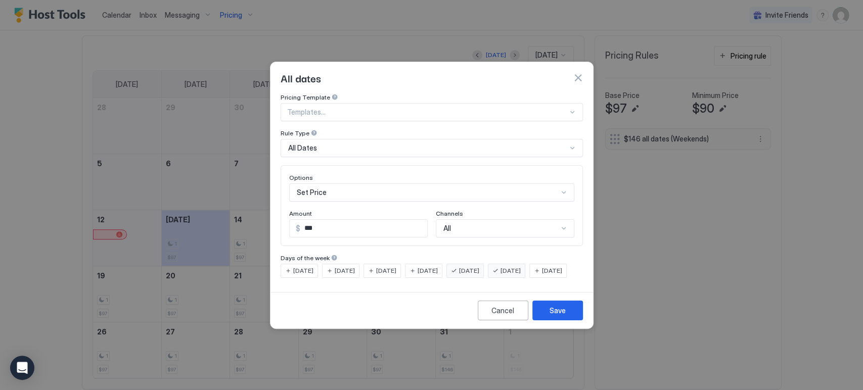
click at [479, 266] on span "[DATE]" at bounding box center [469, 270] width 20 height 9
click at [482, 278] on div "[DATE] [DATE] [DATE] [DATE] [DATE] [DATE] [DATE]" at bounding box center [432, 271] width 302 height 14
click at [551, 316] on div "Save" at bounding box center [558, 310] width 16 height 11
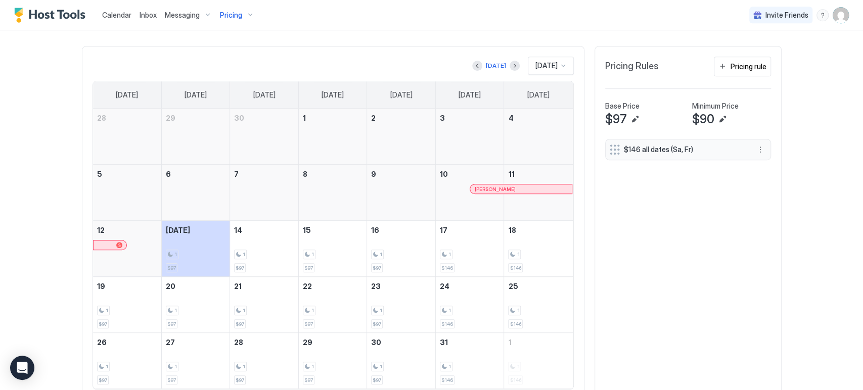
scroll to position [307, 0]
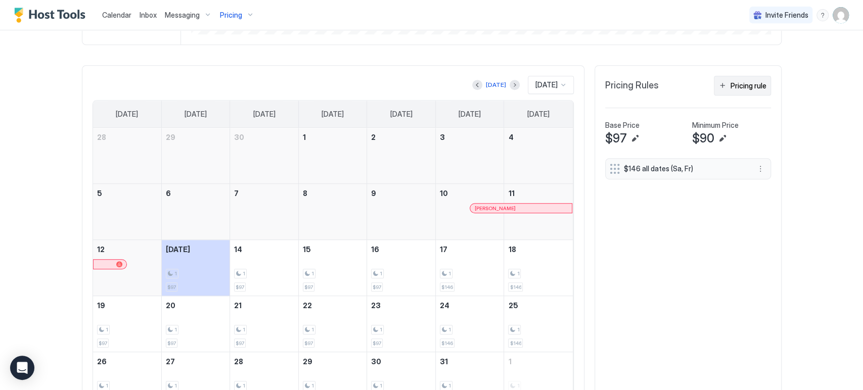
click at [736, 85] on div "Pricing rule" at bounding box center [749, 85] width 36 height 11
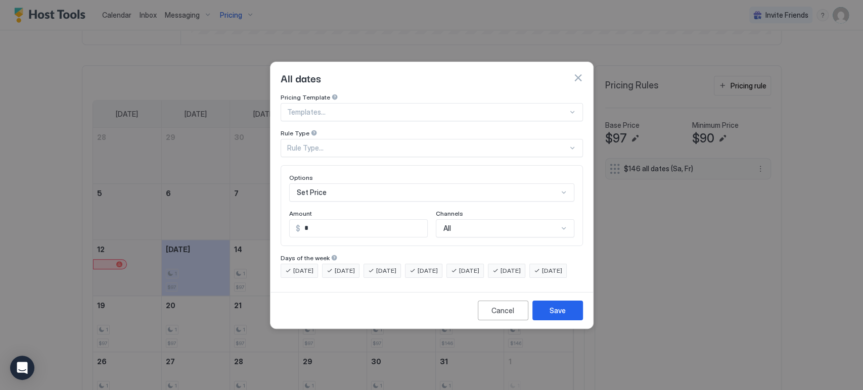
click at [334, 108] on div at bounding box center [427, 112] width 281 height 9
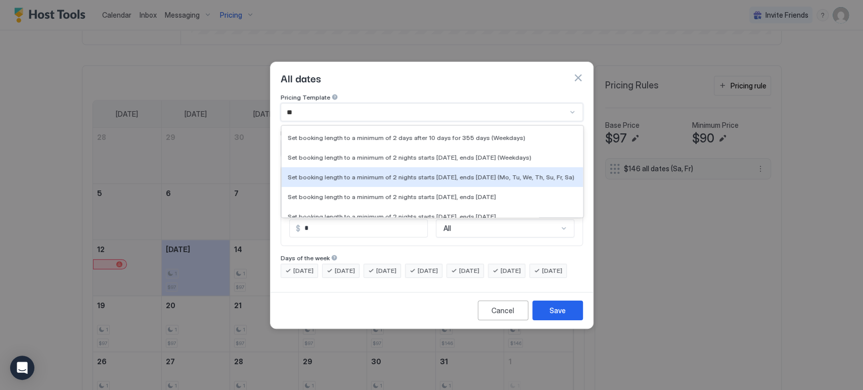
type input "***"
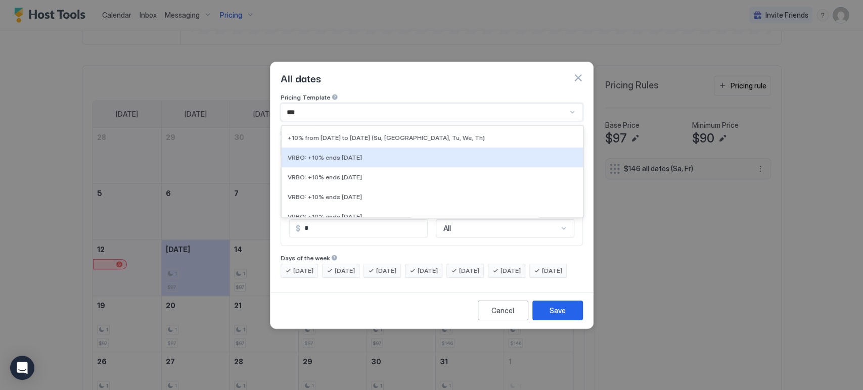
click at [432, 154] on div "VRBO: +10% ends [DATE]" at bounding box center [432, 158] width 289 height 8
type input "**"
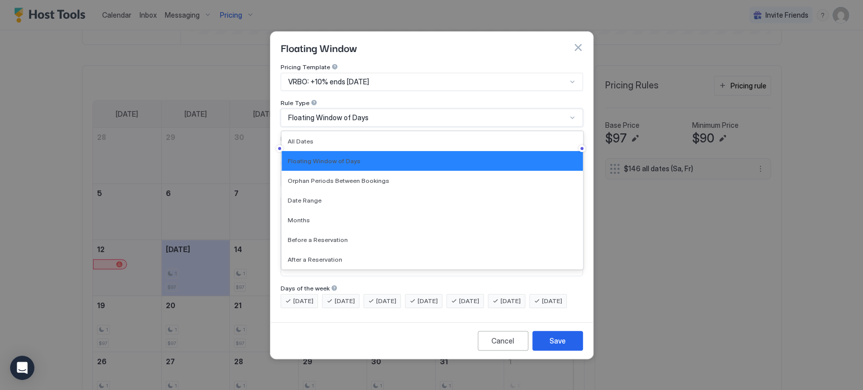
click at [347, 113] on span "Floating Window of Days" at bounding box center [328, 117] width 80 height 9
click at [334, 138] on div "All Dates" at bounding box center [432, 141] width 301 height 20
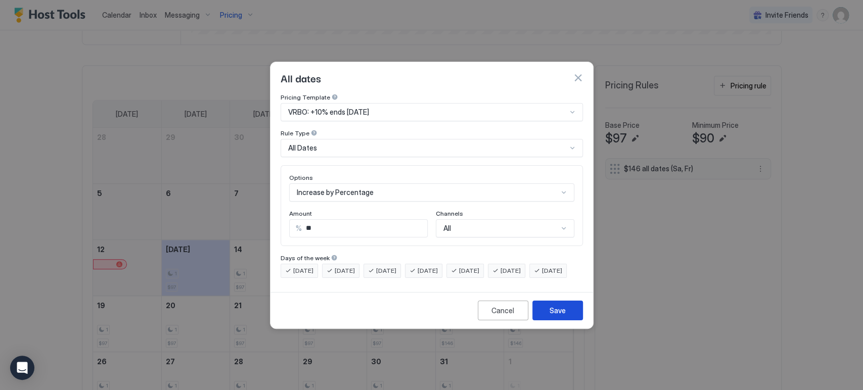
click at [562, 316] on div "Save" at bounding box center [558, 310] width 16 height 11
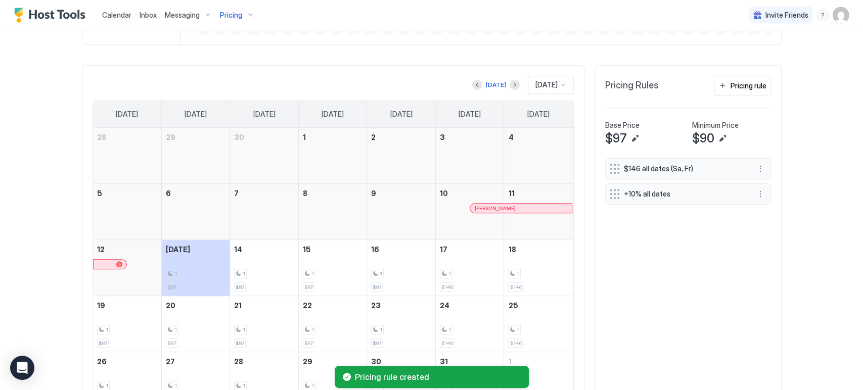
scroll to position [363, 0]
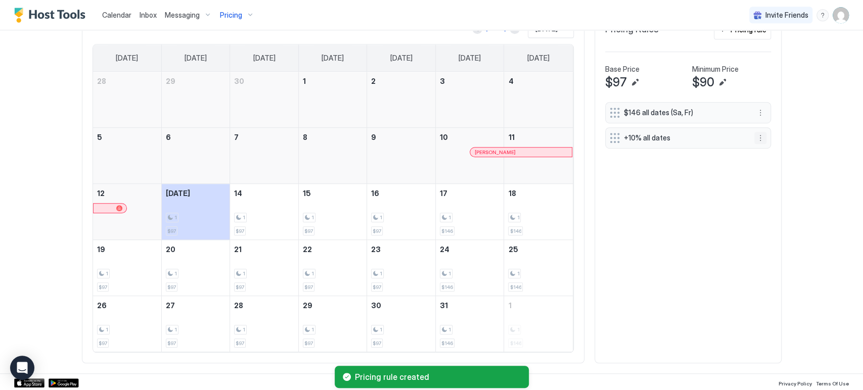
click at [756, 133] on button "More options" at bounding box center [760, 138] width 12 height 12
click at [756, 149] on div "Edit" at bounding box center [765, 151] width 22 height 8
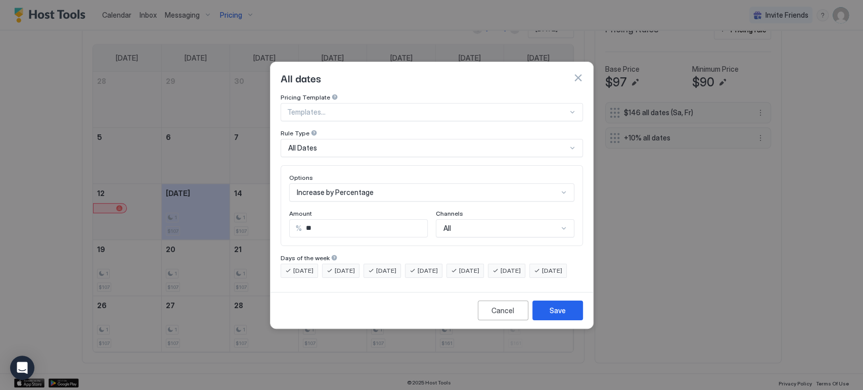
click at [468, 224] on div "All" at bounding box center [500, 228] width 115 height 9
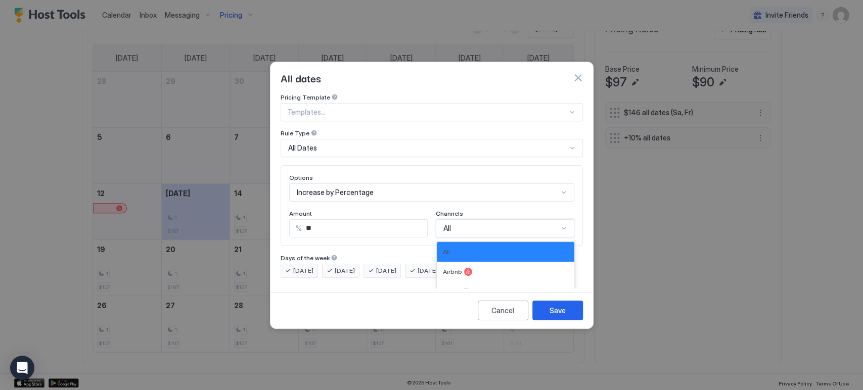
click at [469, 224] on div "All" at bounding box center [500, 228] width 115 height 9
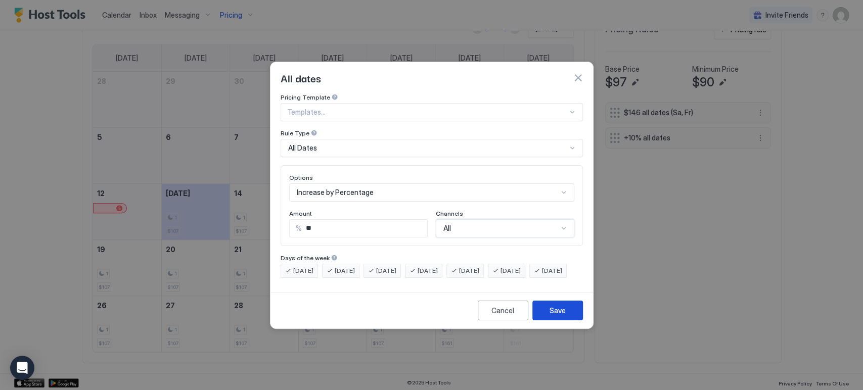
click at [554, 316] on div "Save" at bounding box center [558, 310] width 16 height 11
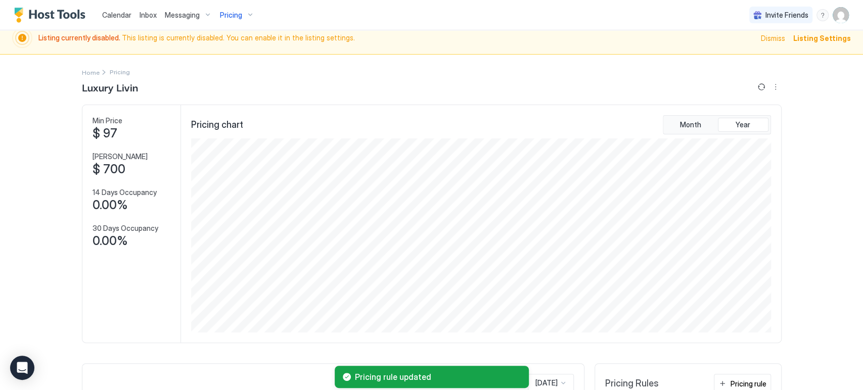
scroll to position [0, 0]
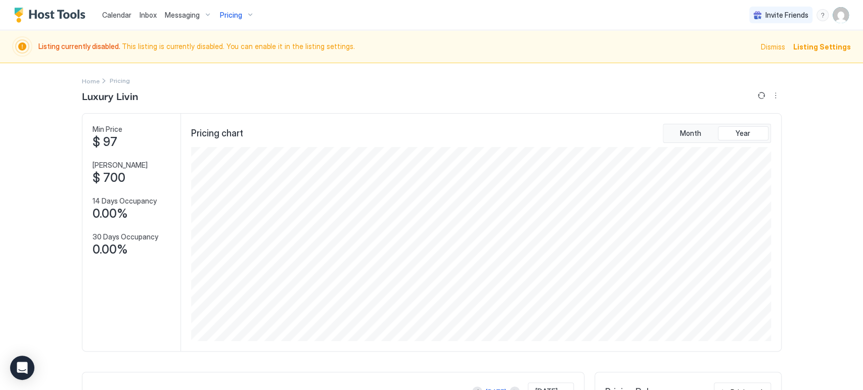
click at [770, 48] on span "Dismiss" at bounding box center [773, 46] width 24 height 11
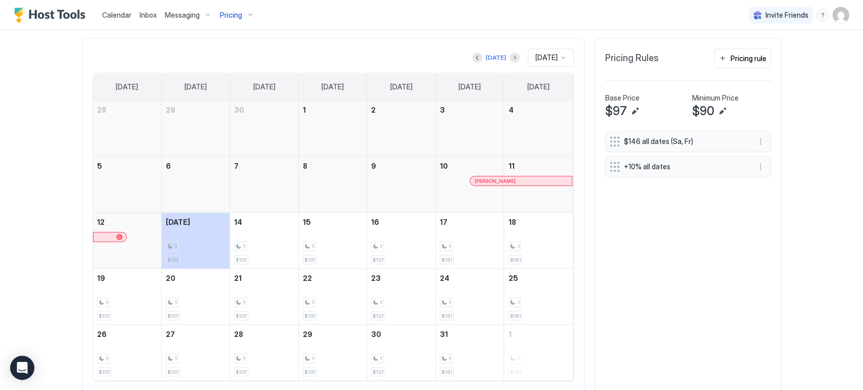
scroll to position [274, 0]
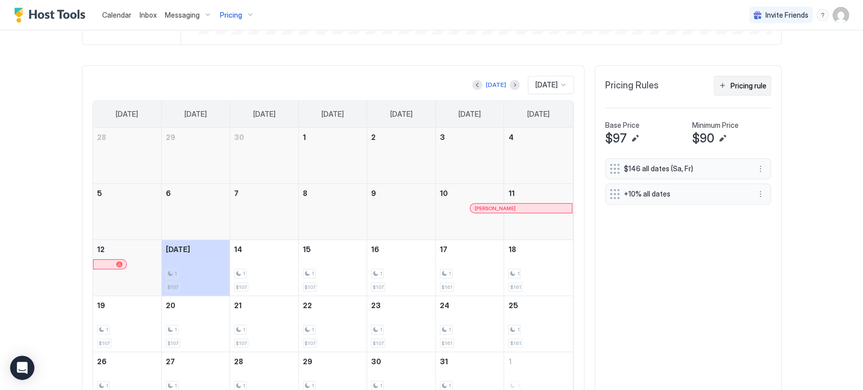
click at [731, 85] on div "Pricing rule" at bounding box center [749, 85] width 36 height 11
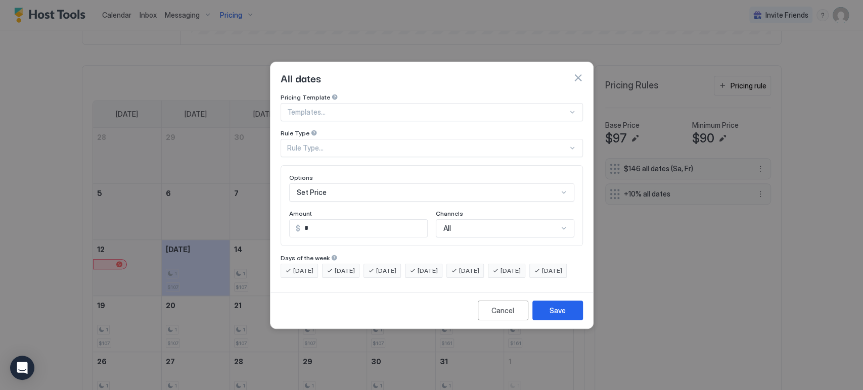
click at [583, 63] on div "All dates" at bounding box center [431, 77] width 323 height 31
click at [579, 73] on button "button" at bounding box center [578, 78] width 10 height 10
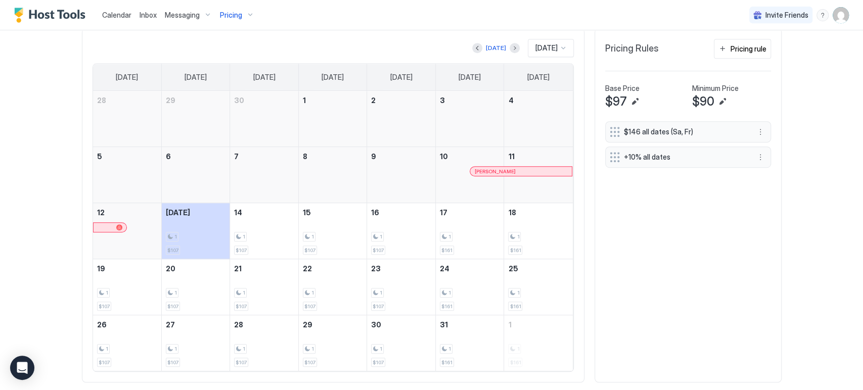
scroll to position [330, 0]
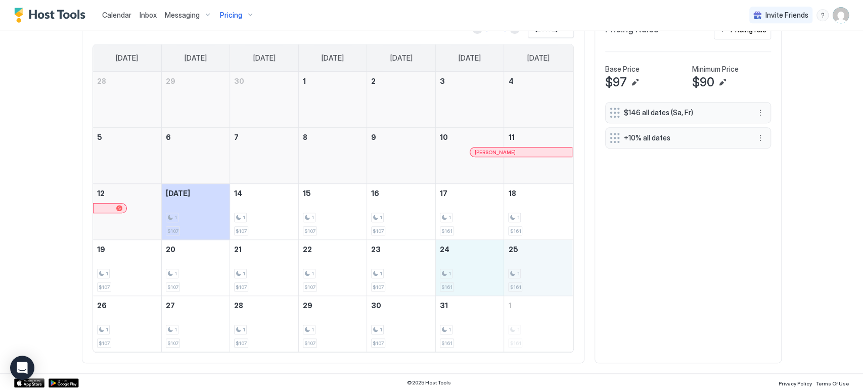
drag, startPoint x: 457, startPoint y: 258, endPoint x: 514, endPoint y: 262, distance: 56.7
click at [514, 262] on tr "19 1 $107 20 1 $107 21 1 $107 22 1 $107 23 1 $107 24 1 $161 25 1 $161" at bounding box center [333, 268] width 480 height 56
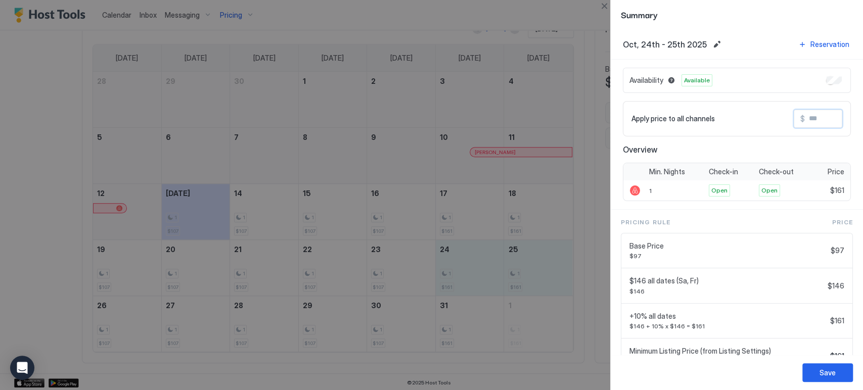
click at [805, 124] on input "Input Field" at bounding box center [845, 118] width 81 height 17
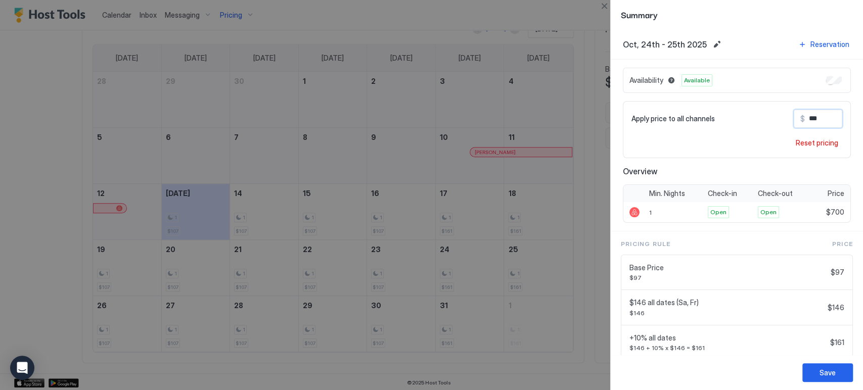
type input "***"
click at [833, 371] on div "Save" at bounding box center [828, 373] width 16 height 11
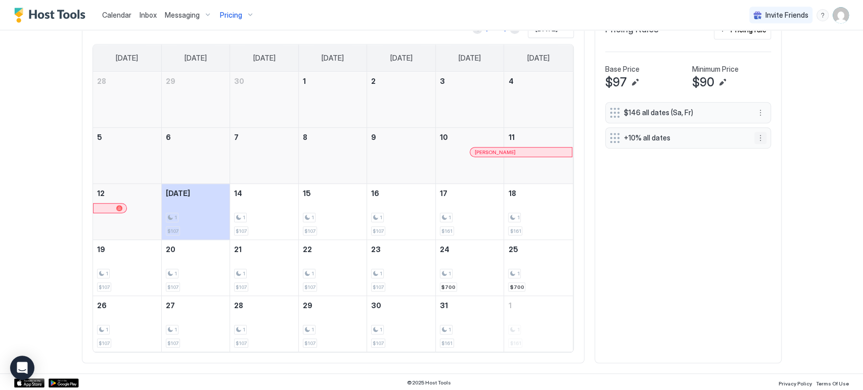
click at [759, 141] on button "More options" at bounding box center [760, 138] width 12 height 12
click at [768, 167] on span "Pause" at bounding box center [774, 167] width 18 height 8
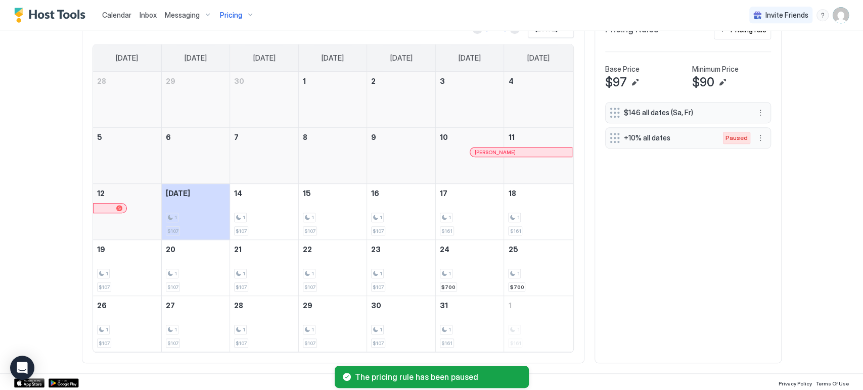
click at [808, 185] on div "Calendar Inbox Messaging Pricing Invite Friends CP Home Pricing Luxury Livin Mi…" at bounding box center [431, 195] width 863 height 390
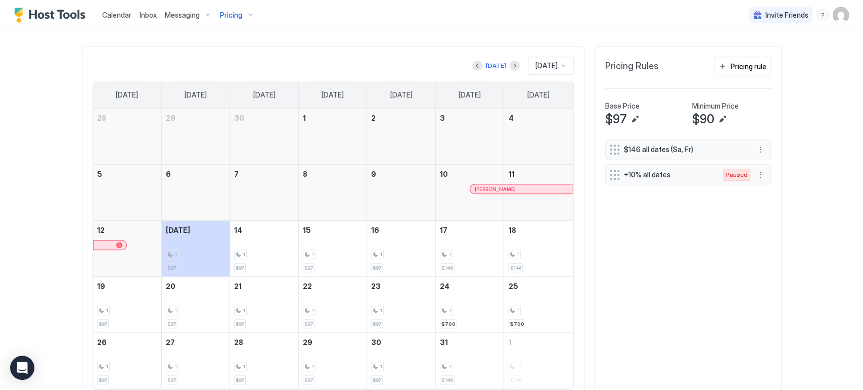
scroll to position [274, 0]
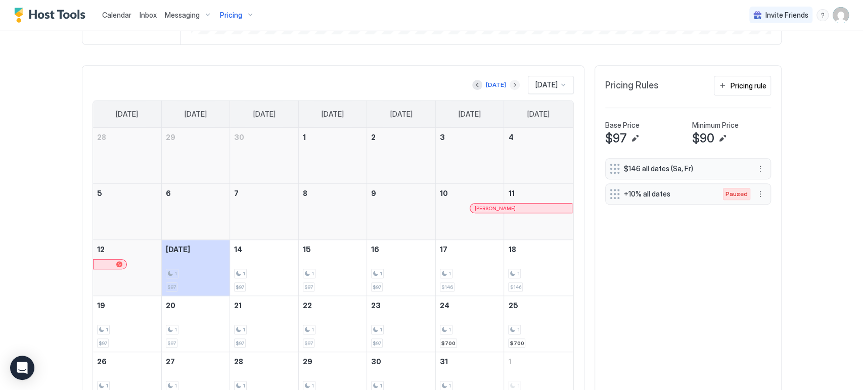
click at [510, 81] on button "Next month" at bounding box center [515, 85] width 10 height 10
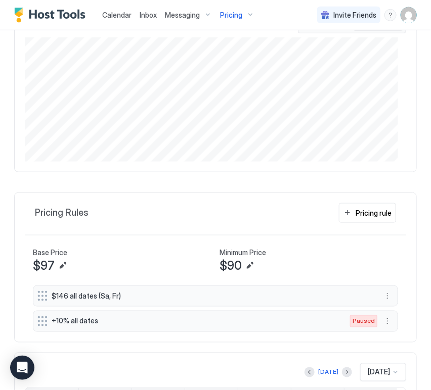
scroll to position [105, 0]
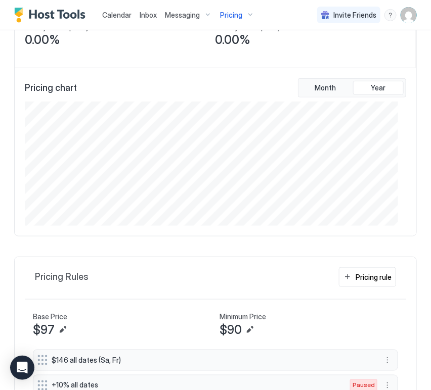
click at [127, 11] on span "Calendar" at bounding box center [116, 15] width 29 height 9
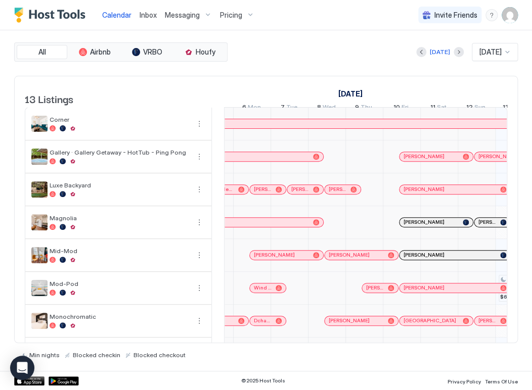
scroll to position [0, 293]
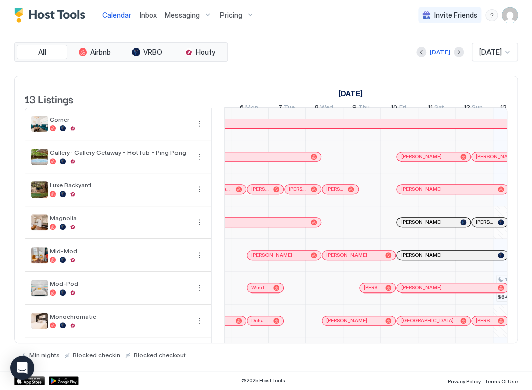
click at [295, 193] on span "[PERSON_NAME]" at bounding box center [298, 189] width 18 height 7
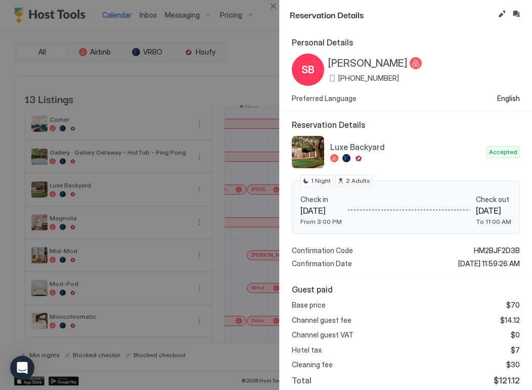
scroll to position [120, 0]
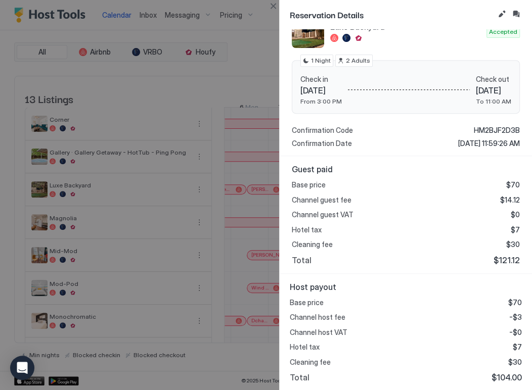
click at [503, 379] on span "$104.00" at bounding box center [506, 378] width 30 height 10
copy span "104.00"
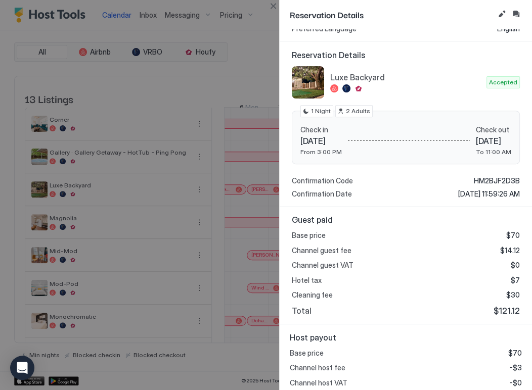
scroll to position [0, 0]
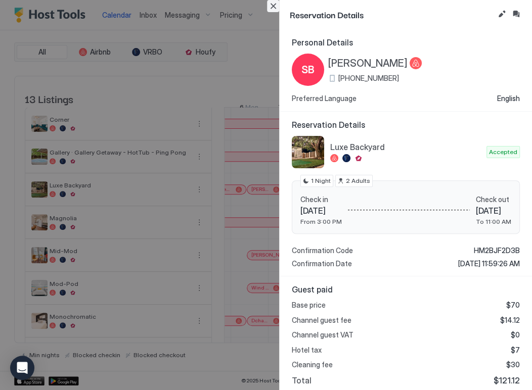
click at [271, 6] on button "Close" at bounding box center [273, 6] width 12 height 12
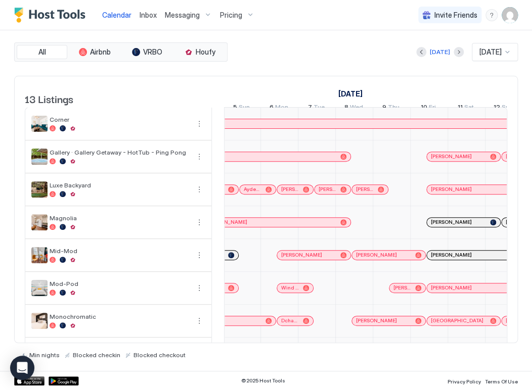
scroll to position [0, 231]
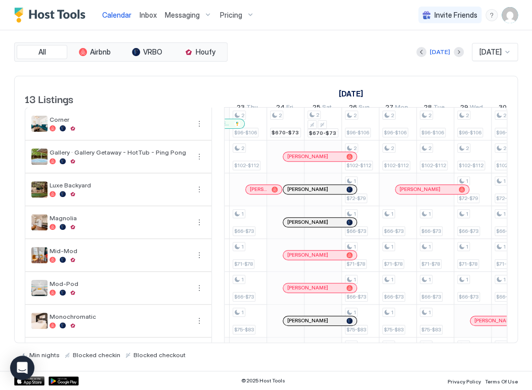
click at [405, 193] on span "[PERSON_NAME]" at bounding box center [419, 189] width 41 height 7
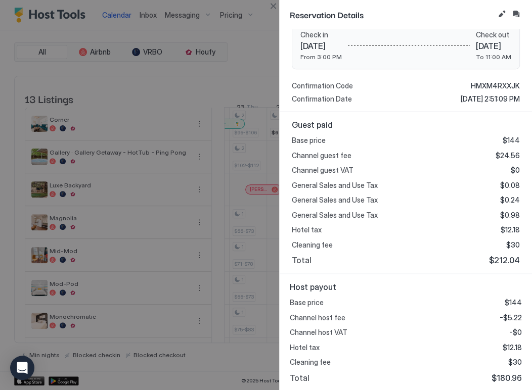
click at [498, 381] on span "$180.96" at bounding box center [506, 378] width 30 height 10
copy span "180.96"
click at [270, 9] on button "Close" at bounding box center [273, 6] width 12 height 12
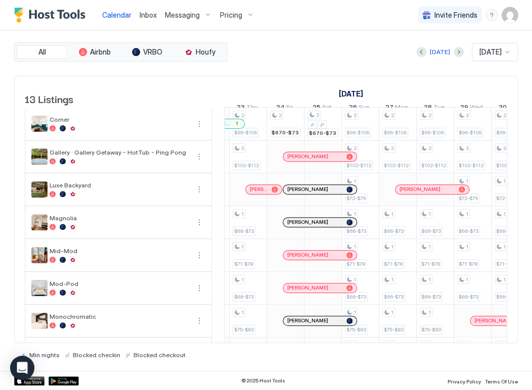
click at [303, 193] on div "[PERSON_NAME]" at bounding box center [319, 189] width 73 height 9
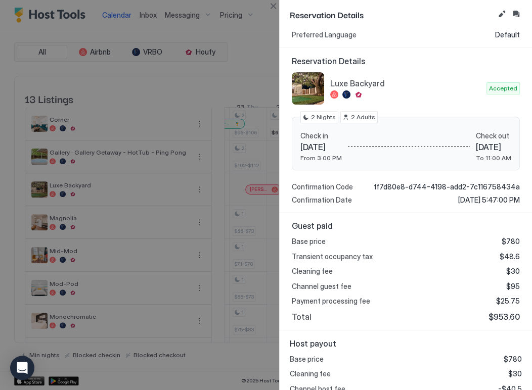
scroll to position [97, 0]
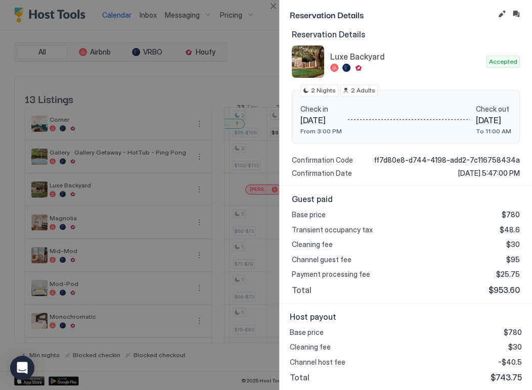
click at [500, 377] on span "$743.75" at bounding box center [505, 378] width 31 height 10
click at [502, 377] on span "$743.75" at bounding box center [505, 378] width 31 height 10
click at [496, 379] on span "$743.75" at bounding box center [505, 378] width 31 height 10
copy span "743.75"
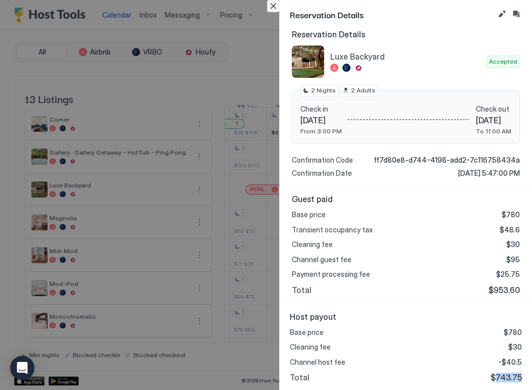
click at [275, 5] on button "Close" at bounding box center [273, 6] width 12 height 12
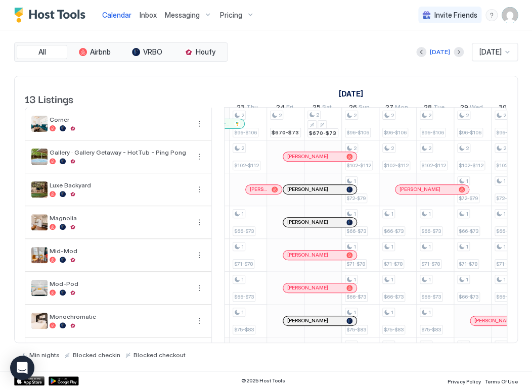
click at [260, 193] on span "[PERSON_NAME]" at bounding box center [259, 189] width 18 height 7
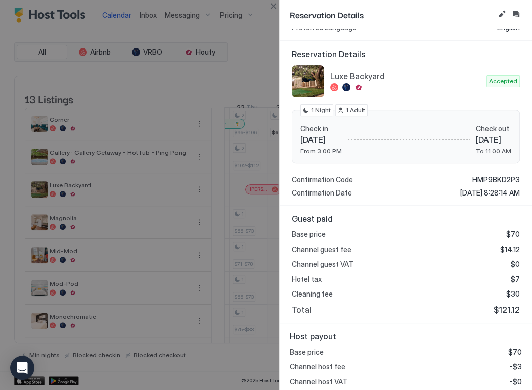
scroll to position [120, 0]
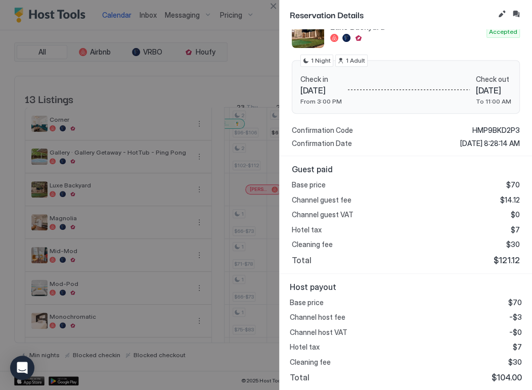
click at [496, 377] on span "$104.00" at bounding box center [506, 378] width 30 height 10
click at [499, 377] on span "$104.00" at bounding box center [506, 378] width 30 height 10
copy span "104.00"
click at [269, 7] on button "Close" at bounding box center [273, 6] width 12 height 12
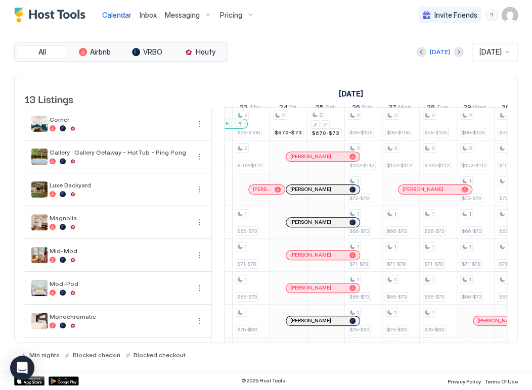
scroll to position [0, 755]
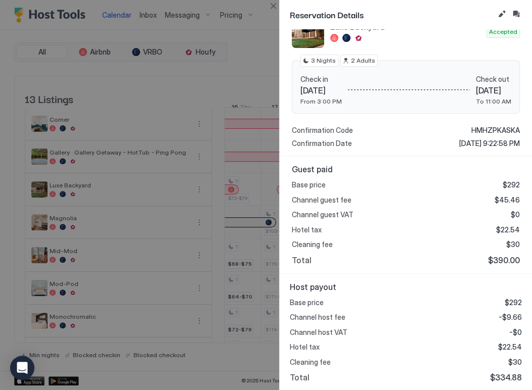
click at [506, 382] on span "$334.88" at bounding box center [506, 378] width 32 height 10
click at [500, 377] on span "$334.88" at bounding box center [506, 378] width 32 height 10
copy span "334.88"
click at [274, 12] on div at bounding box center [266, 195] width 532 height 390
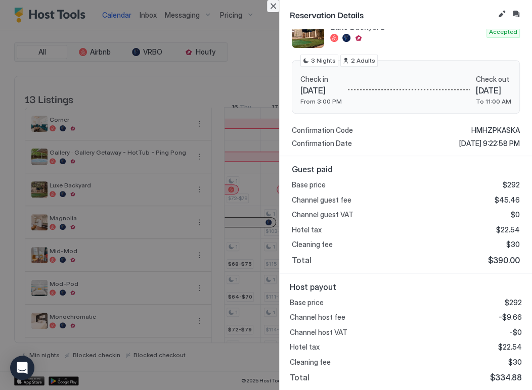
click at [275, 8] on button "Close" at bounding box center [273, 6] width 12 height 12
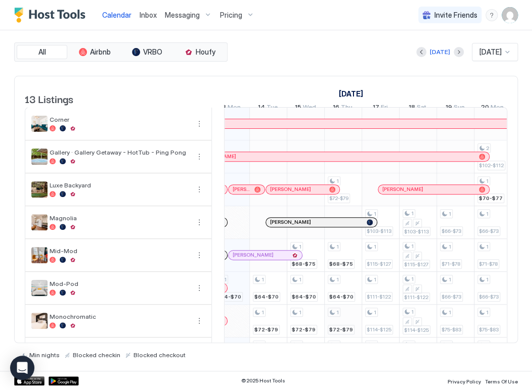
click at [319, 225] on div "[PERSON_NAME]" at bounding box center [316, 222] width 93 height 7
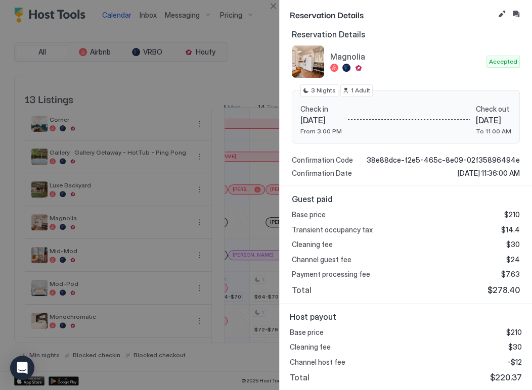
click at [497, 369] on div "Base price $210 Cleaning fee $30 Channel host fee -$12 Total $220.37" at bounding box center [406, 355] width 232 height 55
click at [498, 375] on span "$220.37" at bounding box center [506, 378] width 32 height 10
copy span "220.37"
click at [274, 7] on button "Close" at bounding box center [273, 6] width 12 height 12
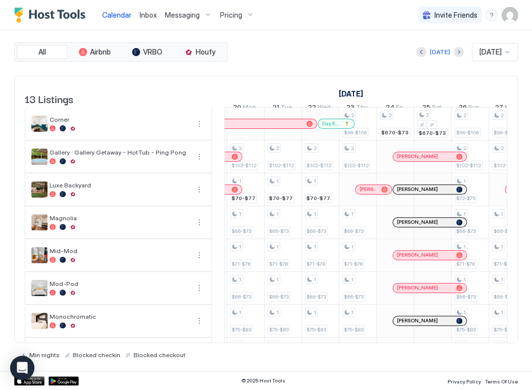
click at [423, 193] on span "[PERSON_NAME]" at bounding box center [417, 189] width 41 height 7
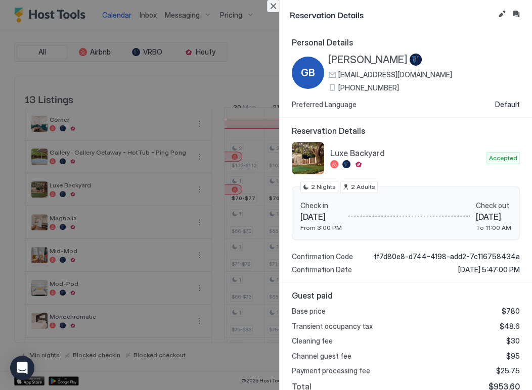
click at [272, 4] on button "Close" at bounding box center [273, 6] width 12 height 12
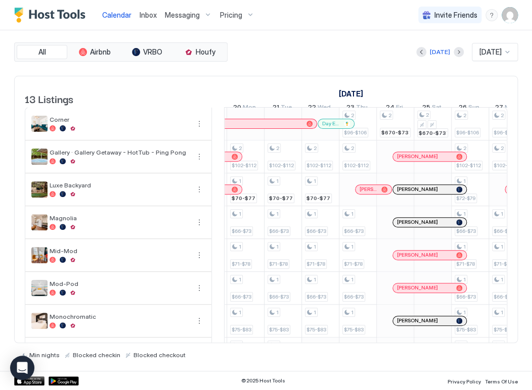
click at [433, 225] on div "[PERSON_NAME]" at bounding box center [424, 222] width 55 height 7
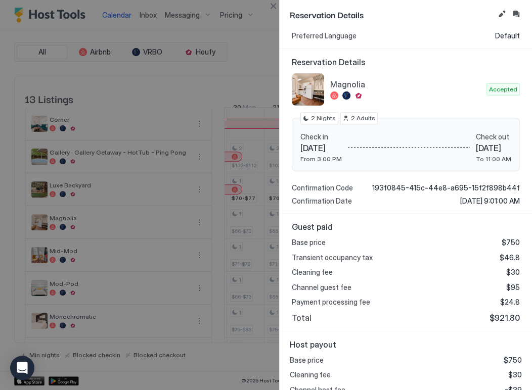
scroll to position [97, 0]
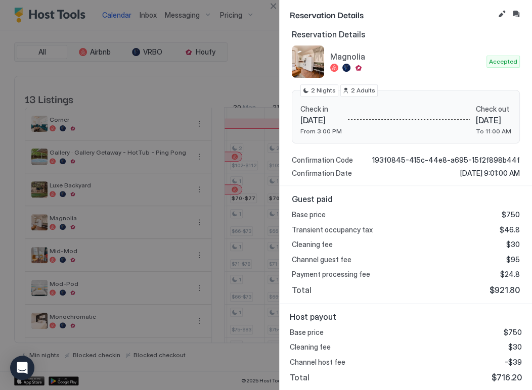
click at [503, 373] on span "$716.20" at bounding box center [506, 378] width 30 height 10
copy span "716.20"
click at [271, 8] on button "Close" at bounding box center [273, 6] width 12 height 12
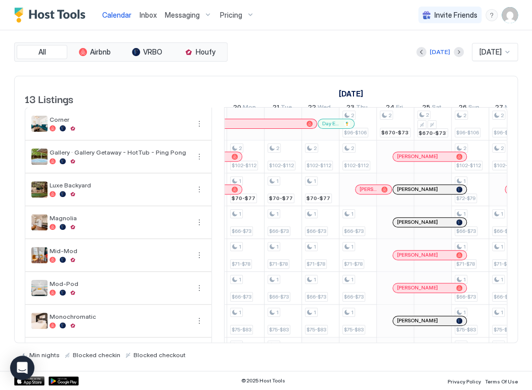
scroll to position [0, 648]
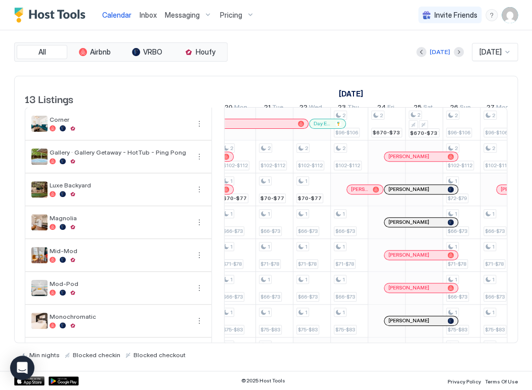
click at [402, 259] on div "[PERSON_NAME]" at bounding box center [420, 255] width 73 height 9
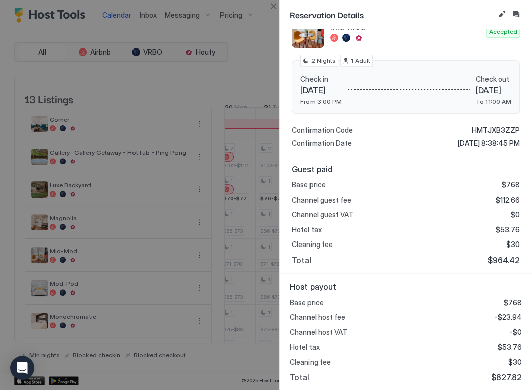
click at [504, 377] on span "$827.82" at bounding box center [506, 378] width 31 height 10
click at [505, 377] on span "$827.82" at bounding box center [506, 378] width 31 height 10
copy span "827.82"
click at [277, 5] on button "Close" at bounding box center [273, 6] width 12 height 12
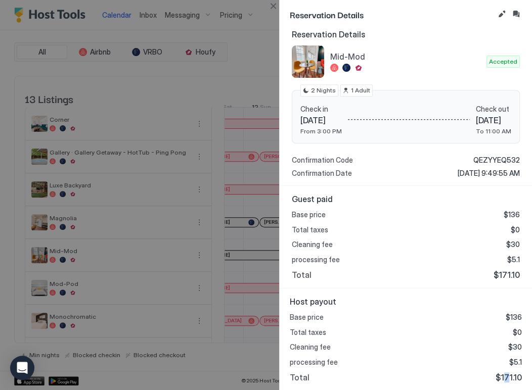
click at [498, 377] on span "$171.10" at bounding box center [508, 378] width 26 height 10
copy span "7"
click at [505, 376] on span "$171.10" at bounding box center [508, 378] width 26 height 10
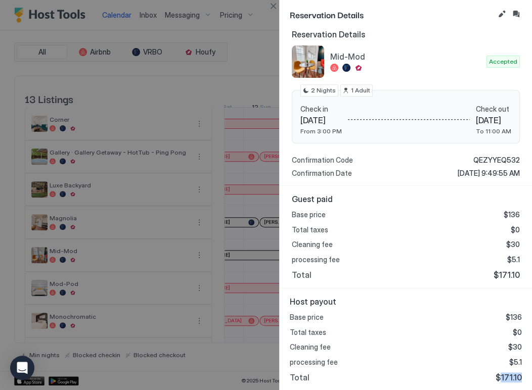
copy span "171.10"
click at [271, 7] on button "Close" at bounding box center [273, 6] width 12 height 12
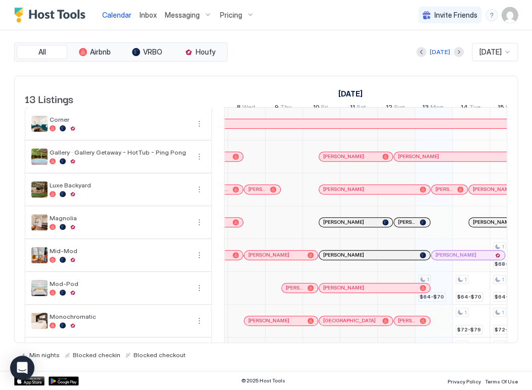
click at [287, 258] on div "[PERSON_NAME]" at bounding box center [275, 255] width 55 height 7
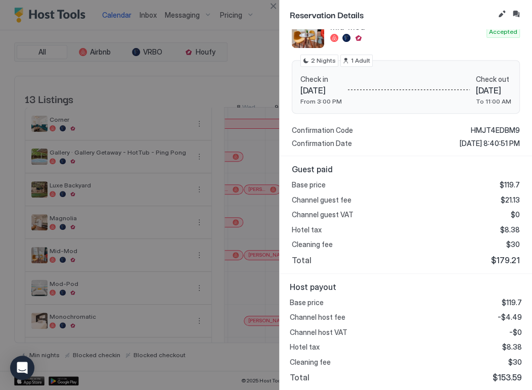
click at [498, 378] on span "$153.59" at bounding box center [506, 378] width 29 height 10
copy span "153.59"
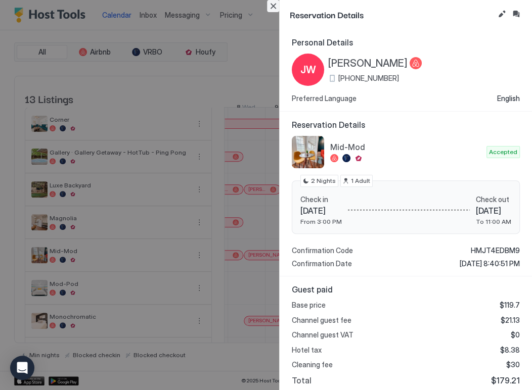
click at [269, 6] on button "Close" at bounding box center [273, 6] width 12 height 12
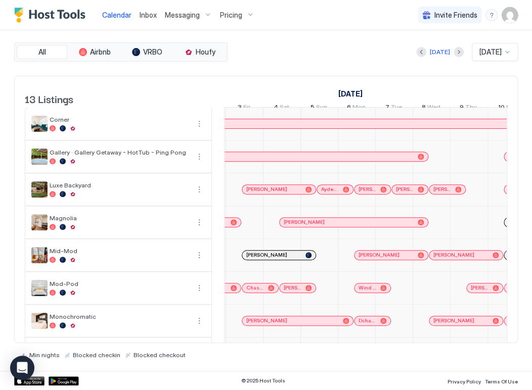
scroll to position [0, 225]
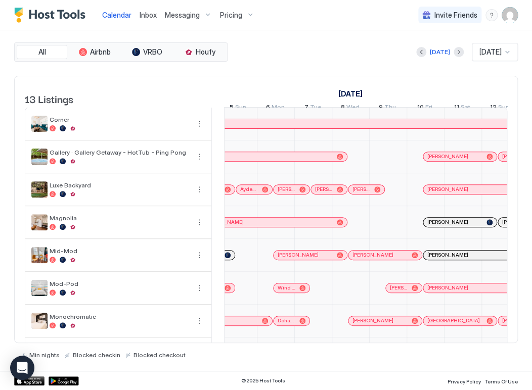
click at [287, 291] on span "Wind Cloud M" at bounding box center [287, 288] width 18 height 7
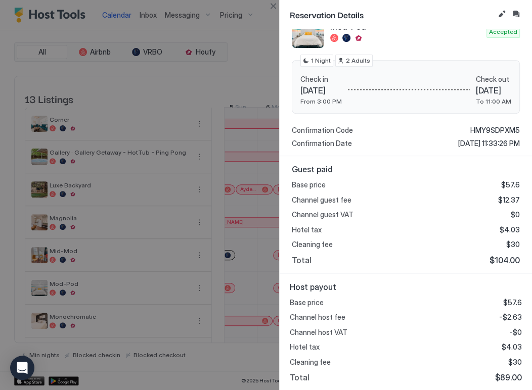
click at [495, 373] on span "$89.00" at bounding box center [508, 378] width 27 height 10
copy span "89.00"
click at [271, 7] on button "Close" at bounding box center [273, 6] width 12 height 12
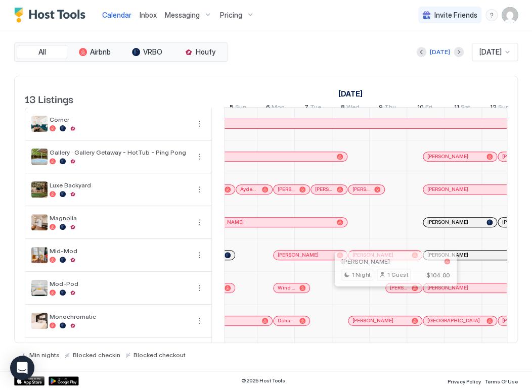
click at [395, 292] on div at bounding box center [393, 288] width 8 height 8
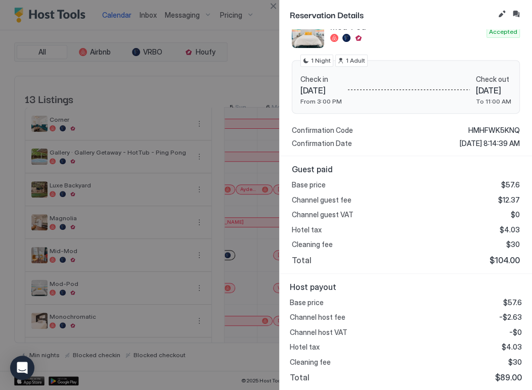
click at [498, 371] on div "Base price $57.6 Channel host fee -$2.63 Channel host VAT -$0 Hotel tax $4.03 C…" at bounding box center [406, 340] width 232 height 85
copy span "89.00"
click at [271, 5] on button "Close" at bounding box center [273, 6] width 12 height 12
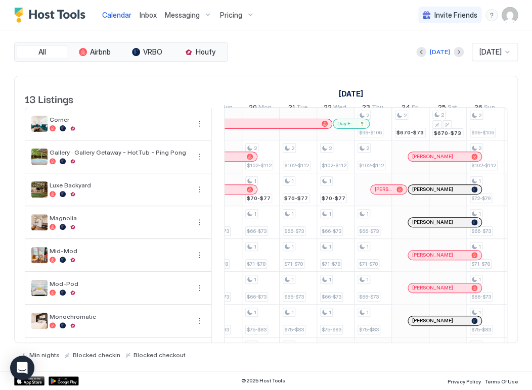
click at [420, 291] on span "[PERSON_NAME]" at bounding box center [432, 288] width 41 height 7
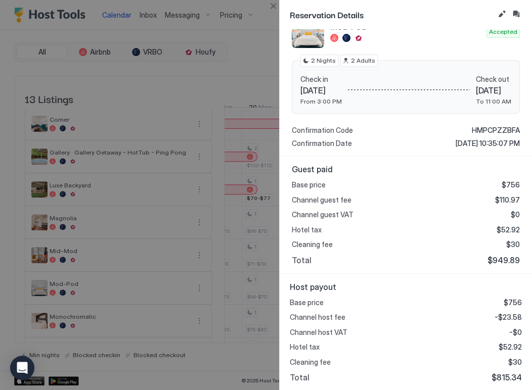
click at [506, 383] on div "Host payout Base price $756 Channel host fee -$23.58 Channel host VAT -$0 Hotel…" at bounding box center [406, 332] width 252 height 117
copy span "815.34"
click at [273, 6] on button "Close" at bounding box center [273, 6] width 12 height 12
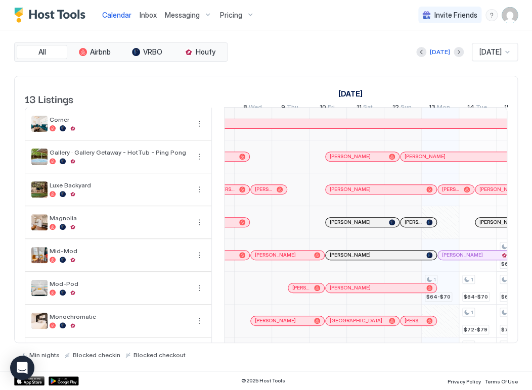
drag, startPoint x: 324, startPoint y: 346, endPoint x: 340, endPoint y: 345, distance: 16.8
click at [345, 345] on div "All Airbnb VRBO Houfy Today Oct 2025 13 Listings September 2025 October 2025 No…" at bounding box center [266, 200] width 504 height 316
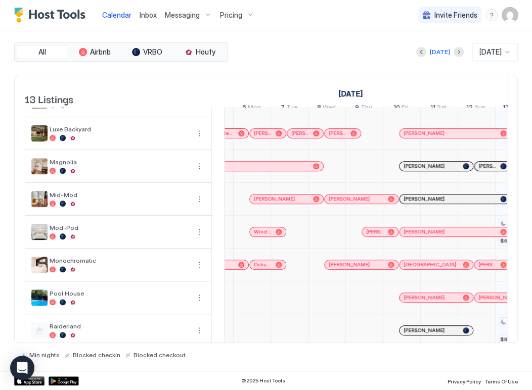
click at [297, 331] on div at bounding box center [289, 330] width 37 height 33
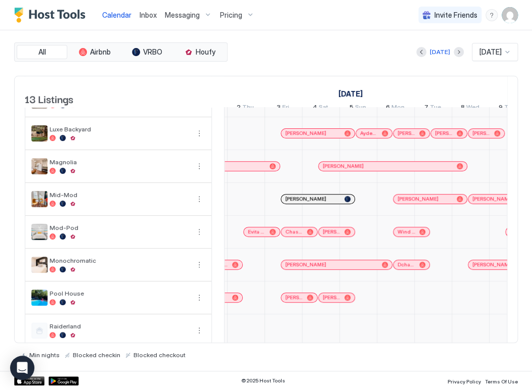
click at [235, 268] on div at bounding box center [235, 265] width 6 height 6
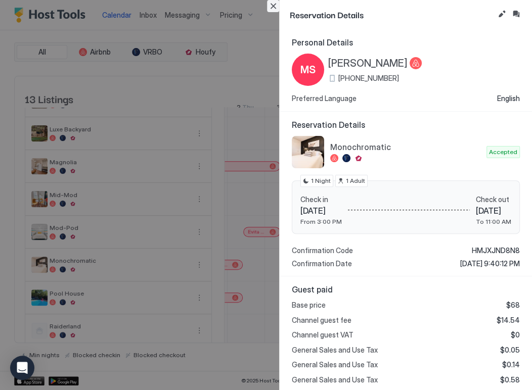
click at [271, 3] on button "Close" at bounding box center [273, 6] width 12 height 12
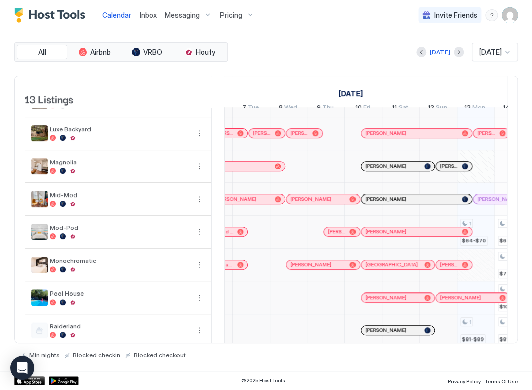
click at [322, 268] on div "[PERSON_NAME]" at bounding box center [317, 264] width 55 height 7
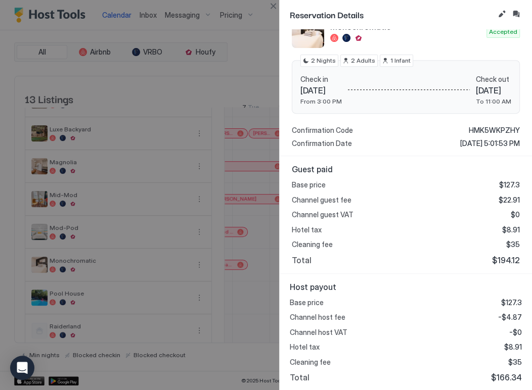
click at [492, 380] on span "$166.34" at bounding box center [506, 378] width 31 height 10
copy span "166.34"
click at [276, 10] on button "Close" at bounding box center [273, 6] width 12 height 12
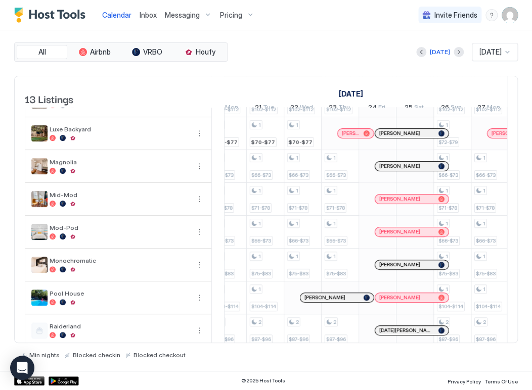
click at [390, 268] on span "[PERSON_NAME]" at bounding box center [399, 264] width 41 height 7
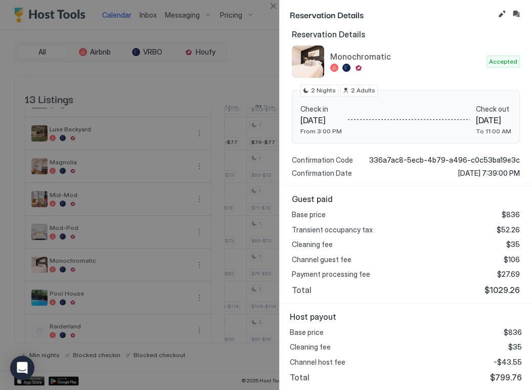
click at [505, 379] on span "$799.76" at bounding box center [506, 378] width 32 height 10
copy span "799.76"
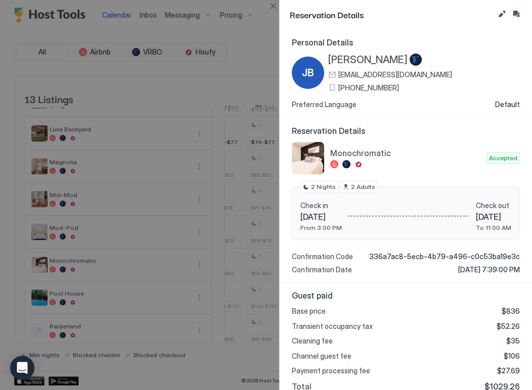
click at [267, 8] on button "Close" at bounding box center [273, 6] width 12 height 12
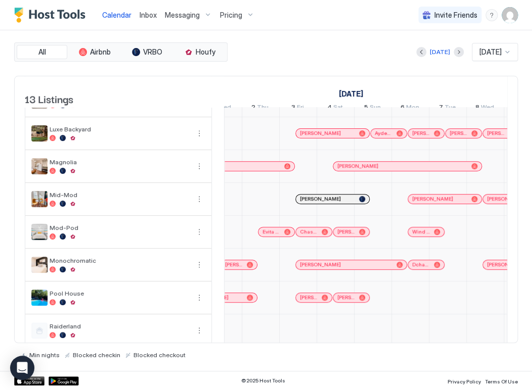
click at [244, 301] on div "[PERSON_NAME]" at bounding box center [220, 297] width 65 height 7
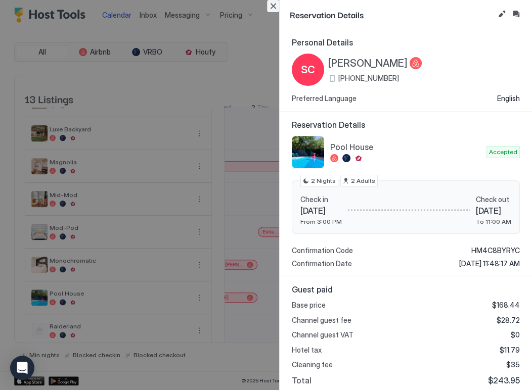
click at [272, 7] on button "Close" at bounding box center [273, 6] width 12 height 12
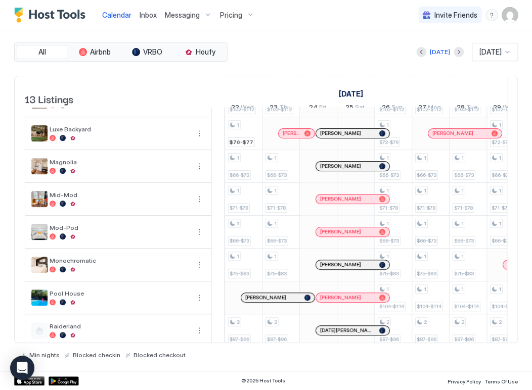
drag, startPoint x: 338, startPoint y: 333, endPoint x: 284, endPoint y: 303, distance: 61.8
click at [284, 301] on div "[PERSON_NAME]" at bounding box center [272, 297] width 55 height 7
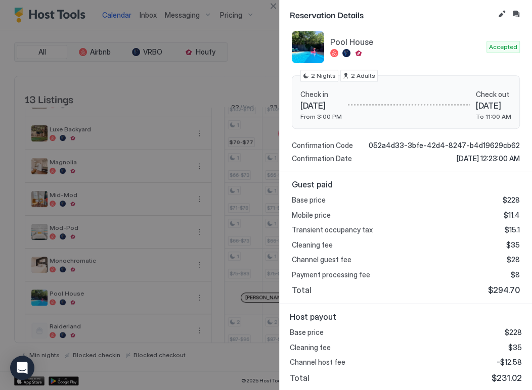
click at [504, 379] on span "$231.02" at bounding box center [506, 378] width 30 height 10
copy span "231.02"
click at [267, 7] on button "Close" at bounding box center [273, 6] width 12 height 12
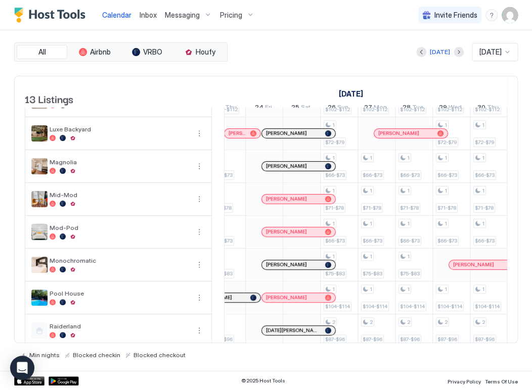
click at [299, 301] on span "[PERSON_NAME]" at bounding box center [286, 297] width 41 height 7
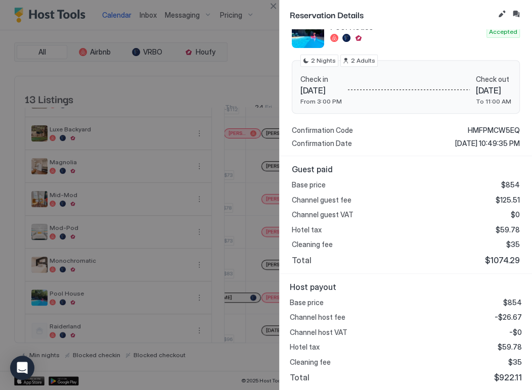
click at [498, 374] on span "$922.11" at bounding box center [508, 378] width 28 height 10
drag, startPoint x: 267, startPoint y: 6, endPoint x: 268, endPoint y: 14, distance: 8.2
click at [267, 6] on button "Close" at bounding box center [273, 6] width 12 height 12
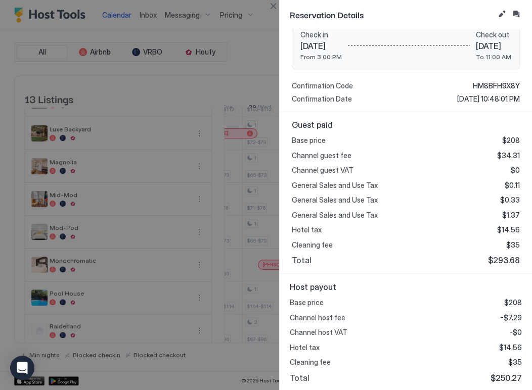
click at [494, 378] on span "$250.27" at bounding box center [505, 378] width 31 height 10
click at [276, 11] on button "Close" at bounding box center [273, 6] width 12 height 12
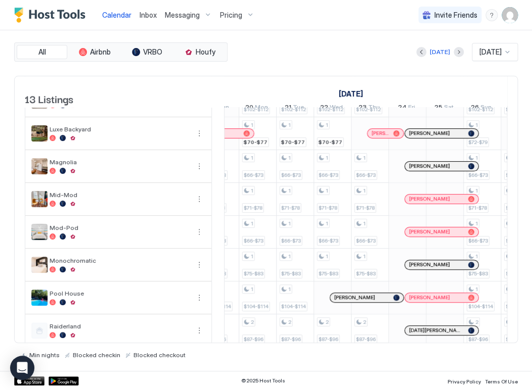
click at [361, 302] on div "[PERSON_NAME]" at bounding box center [366, 297] width 73 height 9
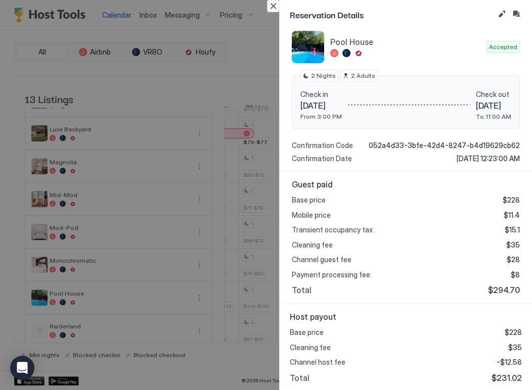
click at [271, 9] on button "Close" at bounding box center [273, 6] width 12 height 12
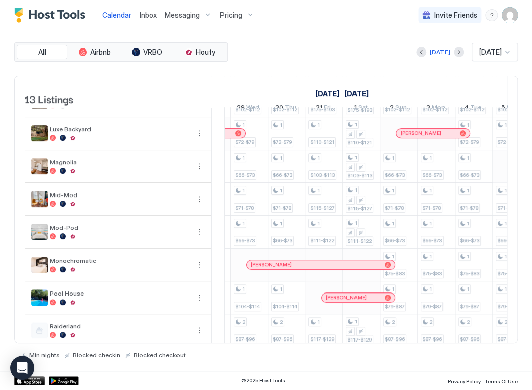
click at [352, 301] on span "[PERSON_NAME]" at bounding box center [346, 297] width 41 height 7
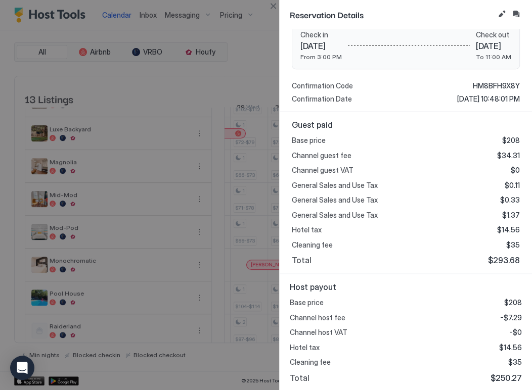
drag, startPoint x: 264, startPoint y: 7, endPoint x: 272, endPoint y: 4, distance: 8.2
click at [270, 5] on div "Reservation Details Personal Details GF Garrett Foster +1 (318) 655-4311 Prefer…" at bounding box center [266, 195] width 532 height 390
click at [275, 2] on button "Close" at bounding box center [273, 6] width 12 height 12
